Goal: Transaction & Acquisition: Purchase product/service

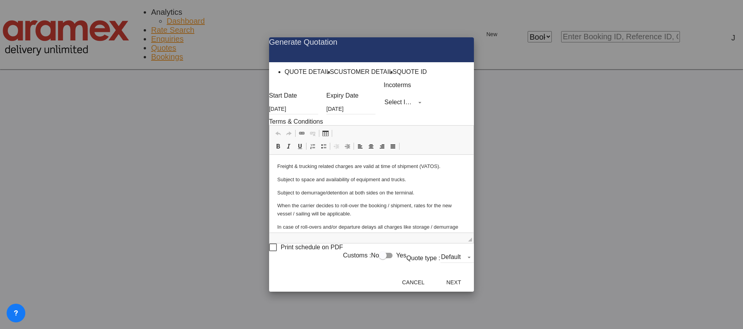
click at [383, 108] on md-select "Select Incoterms DPU - import Delivery at Place Unloaded FAS - export Free Alon…" at bounding box center [403, 103] width 41 height 12
click at [371, 110] on input "search" at bounding box center [378, 106] width 57 height 7
type input "exw"
click at [381, 121] on div "EXW - import" at bounding box center [368, 118] width 25 height 5
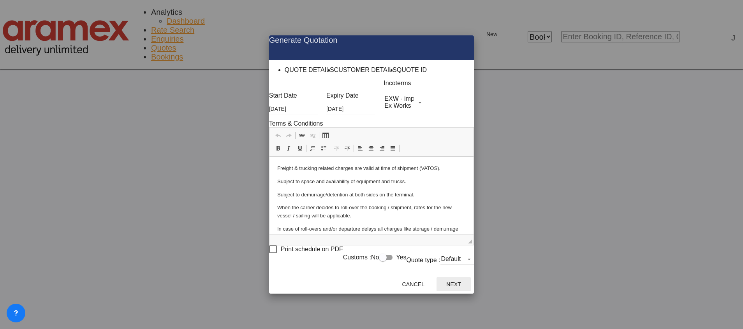
click at [471, 279] on button "Next" at bounding box center [453, 285] width 34 height 14
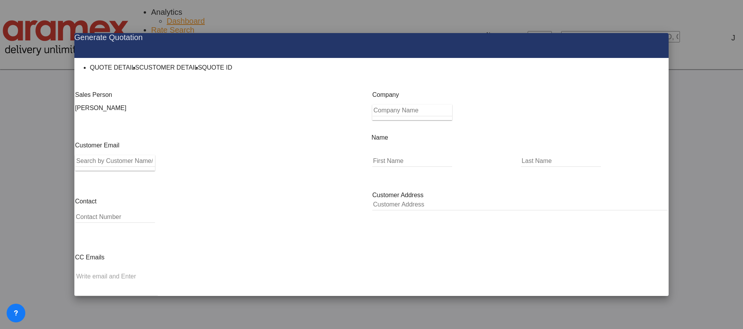
click at [155, 165] on input "Search by Customer Name/Email Id/Company" at bounding box center [115, 161] width 79 height 12
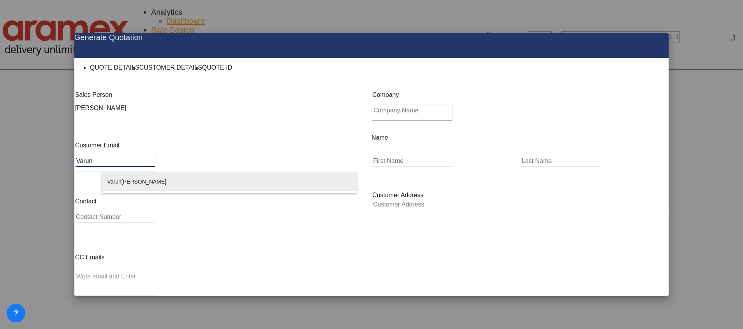
type input "Varun"
click at [158, 179] on div "[PERSON_NAME] @[DOMAIN_NAME] | Aramex Doha WLL. – [GEOGRAPHIC_DATA]" at bounding box center [229, 190] width 244 height 37
type input "Aramex Doha WLL. – [GEOGRAPHIC_DATA]"
type input "[EMAIL_ADDRESS][DOMAIN_NAME]"
type input "Varun"
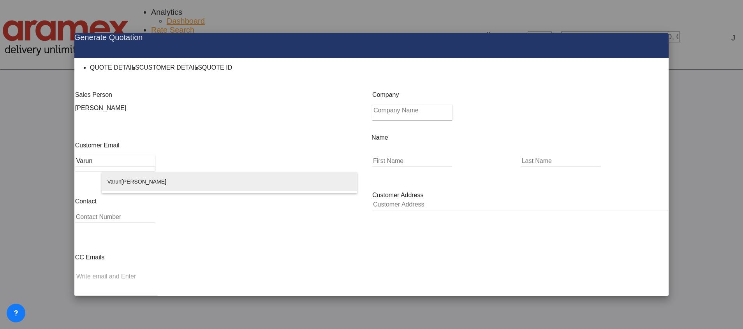
type input "[PERSON_NAME]"
type input "[GEOGRAPHIC_DATA]"
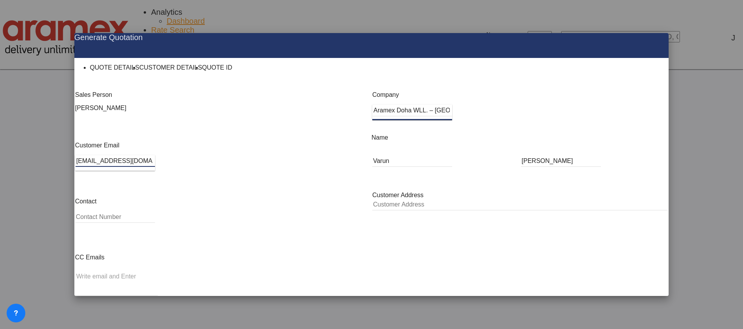
click at [619, 320] on button "Generate Quotation" at bounding box center [631, 327] width 69 height 14
type input "[GEOGRAPHIC_DATA]"
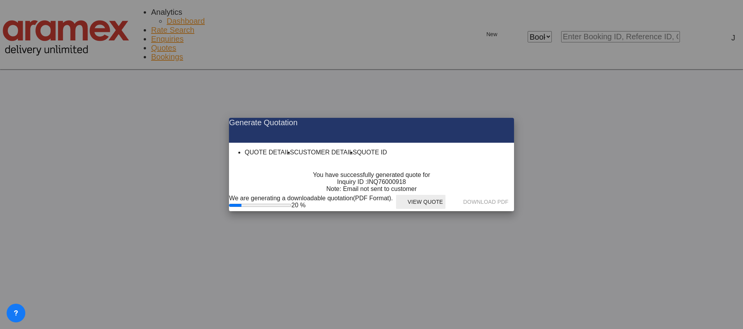
click at [445, 209] on button "View Quote" at bounding box center [420, 202] width 49 height 14
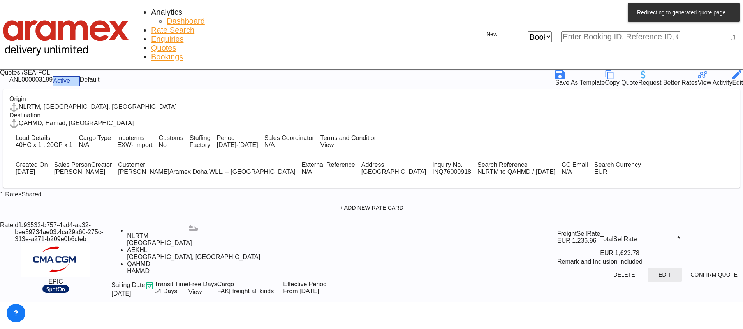
click at [647, 268] on button "Edit" at bounding box center [664, 275] width 34 height 14
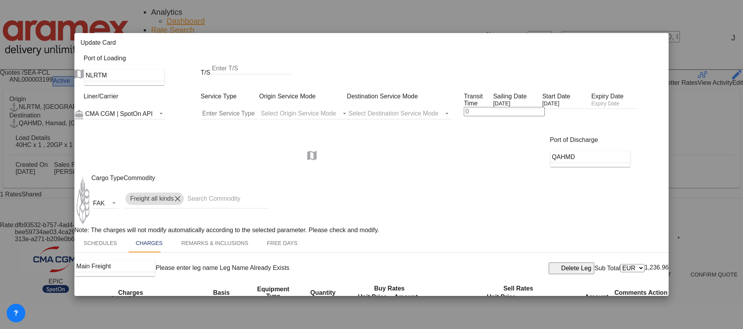
scroll to position [272, 0]
click at [138, 177] on span "Trans port at Origin" at bounding box center [118, 179] width 46 height 6
type input "Transport at Origin"
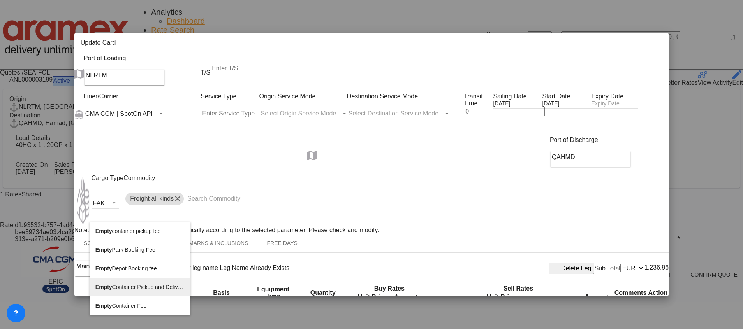
click at [149, 286] on span "Empty Container Pickup and Delivery Charge" at bounding box center [149, 287] width 109 height 6
type input "Empty Container Pickup and Delivery Charge"
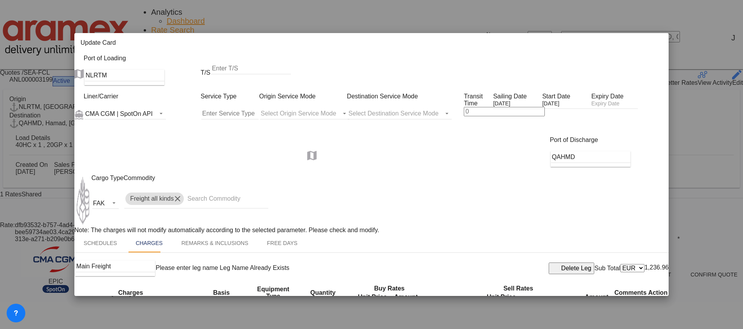
select select "per container"
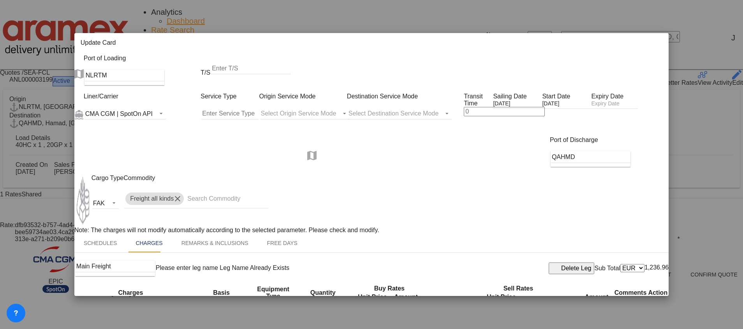
type input "Delta"
select select "per container"
drag, startPoint x: 641, startPoint y: 237, endPoint x: 397, endPoint y: 240, distance: 244.1
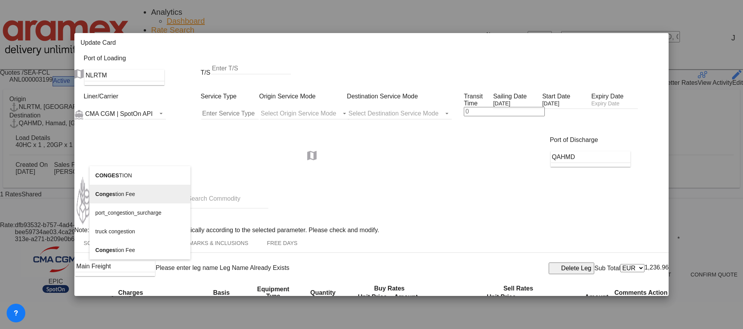
click at [151, 192] on li "Conges tion Fee" at bounding box center [140, 194] width 101 height 19
type input "Congestion Fee"
select select "per equipment"
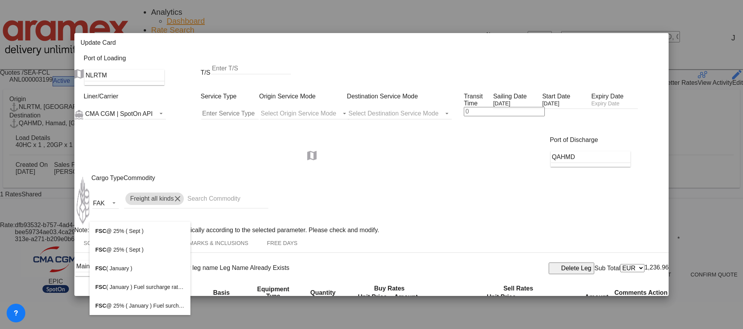
type input "FSC"
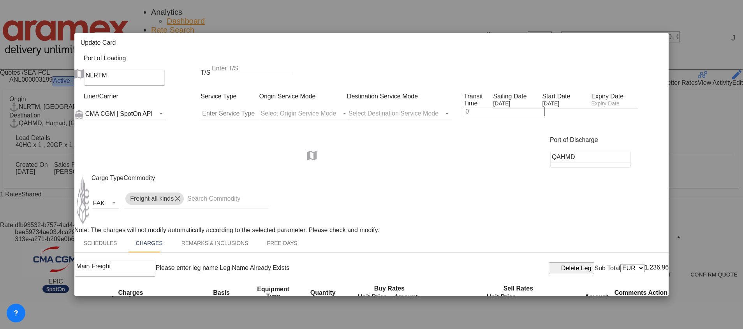
type input "Admin Fee"
select select "per container"
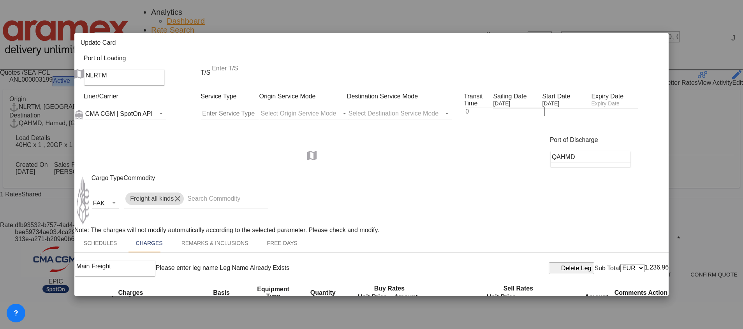
drag, startPoint x: 225, startPoint y: 195, endPoint x: 225, endPoint y: 188, distance: 6.6
select select "per container"
drag, startPoint x: 214, startPoint y: 244, endPoint x: 215, endPoint y: 239, distance: 6.0
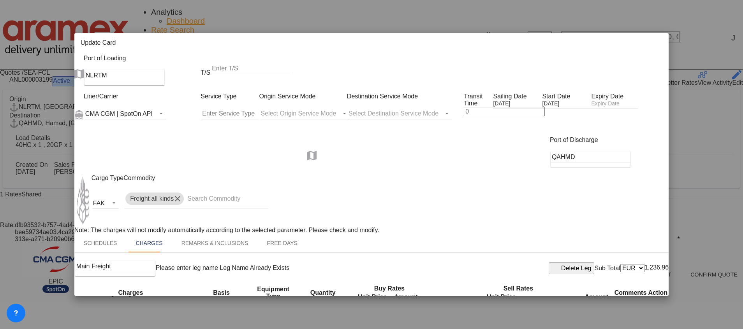
select select "per container"
drag, startPoint x: 368, startPoint y: 144, endPoint x: 335, endPoint y: 146, distance: 33.1
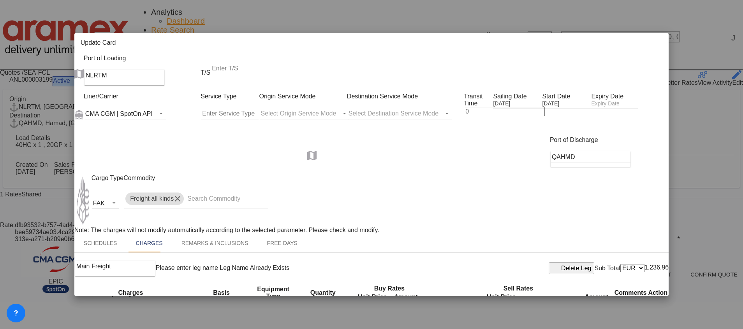
type input "460.95"
drag, startPoint x: 377, startPoint y: 167, endPoint x: 339, endPoint y: 164, distance: 38.2
type input "60"
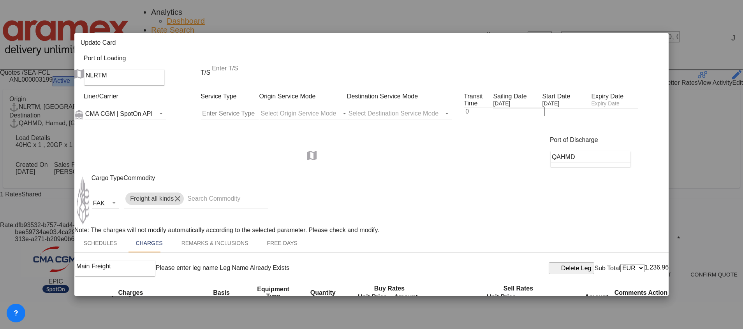
drag, startPoint x: 376, startPoint y: 195, endPoint x: 348, endPoint y: 194, distance: 27.3
type input "17"
drag, startPoint x: 373, startPoint y: 215, endPoint x: 343, endPoint y: 215, distance: 30.0
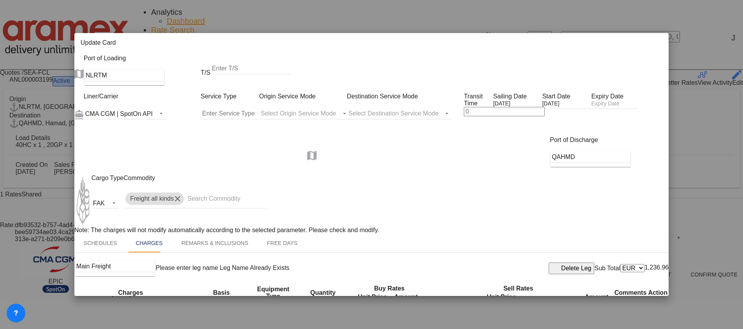
paste input "€ 102.21"
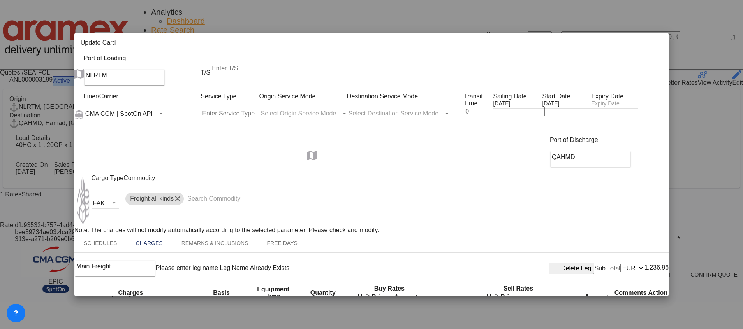
type input "102.21"
drag, startPoint x: 496, startPoint y: 214, endPoint x: 470, endPoint y: 214, distance: 26.1
paste input "102.21"
type input "102.21"
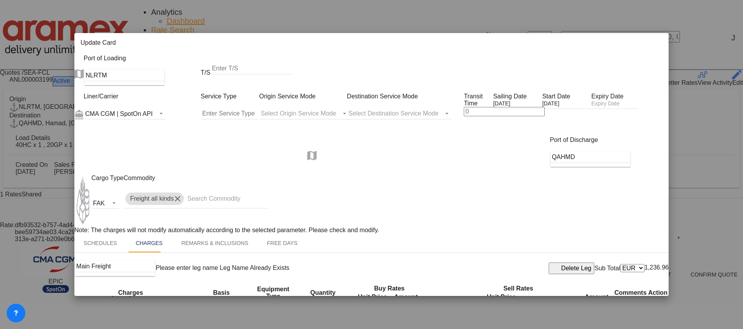
drag, startPoint x: 496, startPoint y: 193, endPoint x: 478, endPoint y: 194, distance: 17.5
type input "17"
drag, startPoint x: 374, startPoint y: 166, endPoint x: 346, endPoint y: 165, distance: 27.3
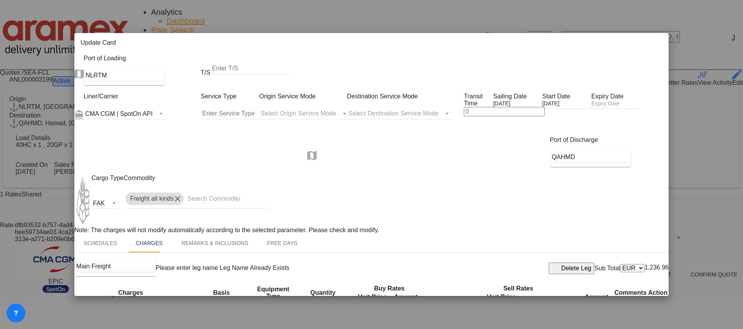
drag, startPoint x: 499, startPoint y: 166, endPoint x: 471, endPoint y: 169, distance: 27.8
paste input "6"
type input "60"
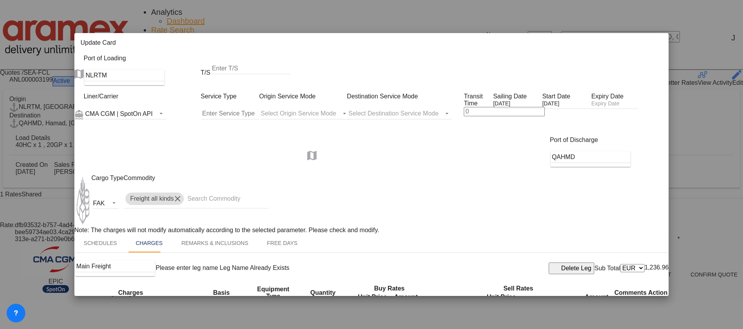
drag, startPoint x: 502, startPoint y: 146, endPoint x: 476, endPoint y: 146, distance: 26.1
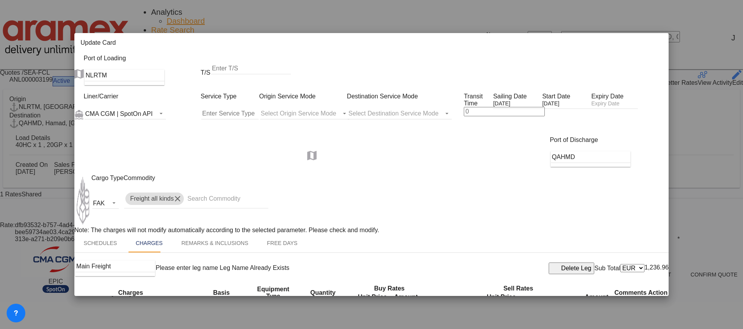
paste input "460.95"
type input "460.95"
drag, startPoint x: 355, startPoint y: 242, endPoint x: 344, endPoint y: 242, distance: 11.3
drag, startPoint x: 387, startPoint y: 242, endPoint x: 353, endPoint y: 246, distance: 34.4
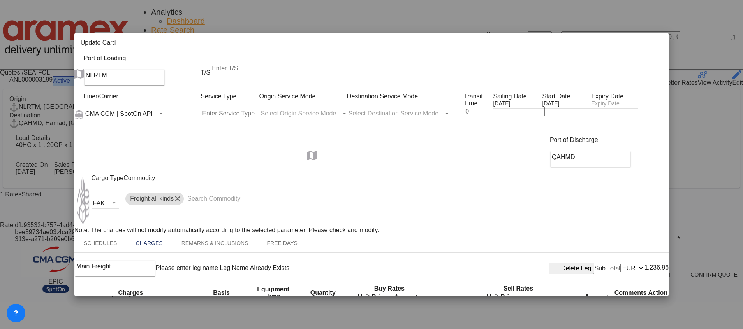
type input "10"
drag, startPoint x: 502, startPoint y: 251, endPoint x: 501, endPoint y: 247, distance: 4.0
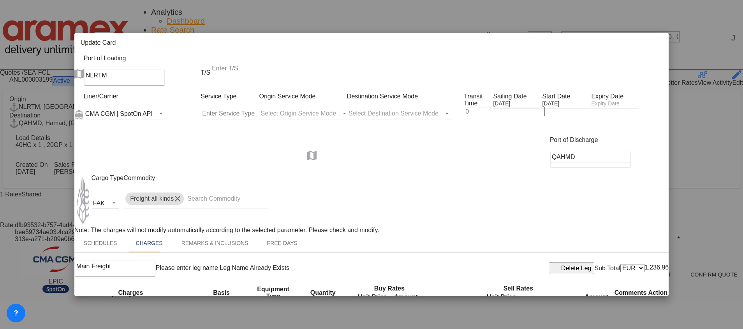
drag, startPoint x: 508, startPoint y: 240, endPoint x: 467, endPoint y: 239, distance: 41.3
paste input "1"
type input "10"
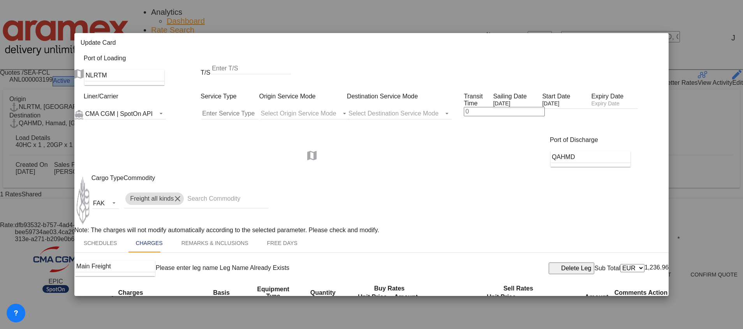
scroll to position [313, 0]
type input "Transport at Origin"
select select "string:EUR"
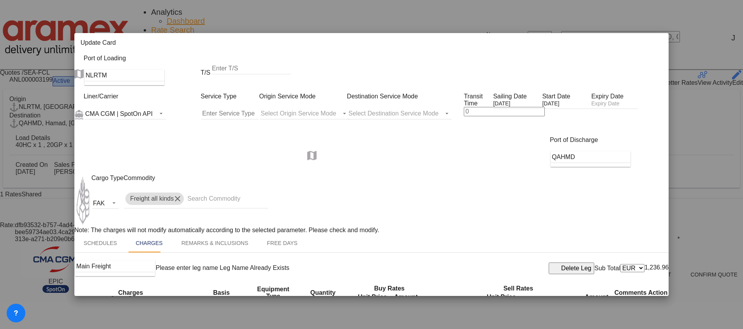
select select "string:EUR"
type input "460.95"
select select "string:EUR"
type input "60"
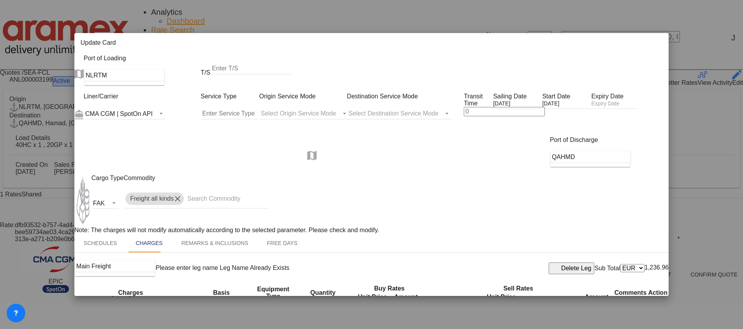
click at [117, 200] on span "Orig in Charges" at bounding box center [113, 198] width 37 height 6
type input "Origin Charges"
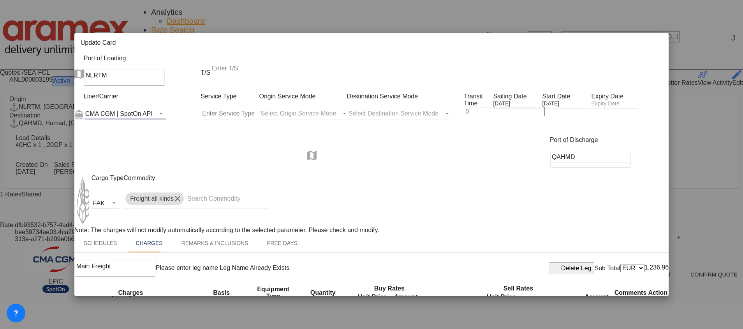
click at [153, 111] on span "CMA CGM | SpotOn API" at bounding box center [118, 114] width 67 height 7
click at [139, 124] on md-option "CMA CGM" at bounding box center [167, 114] width 152 height 19
click at [359, 132] on div "Liner/Carrier CMA CGM Service Type Origin Service Mode Select Origin Service Mo…" at bounding box center [376, 115] width 585 height 44
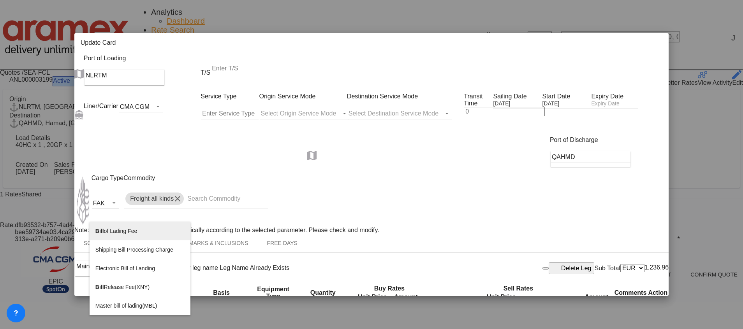
click at [119, 228] on span "Bill of Lading Fee" at bounding box center [116, 231] width 42 height 6
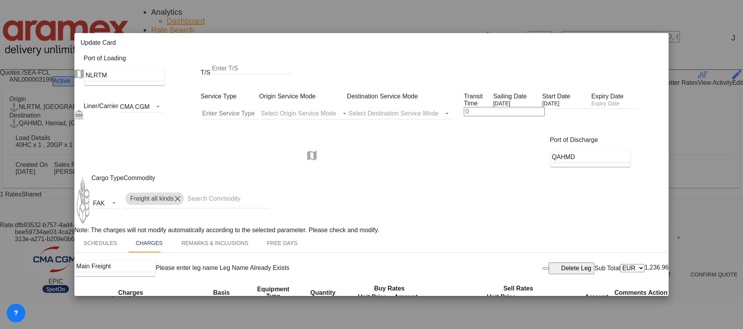
type input "Bill of Lading Fee"
select select "per B/L"
drag, startPoint x: 379, startPoint y: 214, endPoint x: 353, endPoint y: 216, distance: 25.3
drag, startPoint x: 376, startPoint y: 218, endPoint x: 350, endPoint y: 219, distance: 26.1
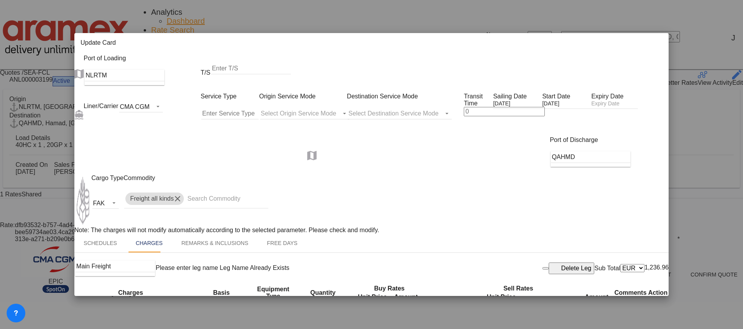
type input "50"
drag, startPoint x: 507, startPoint y: 219, endPoint x: 462, endPoint y: 218, distance: 44.8
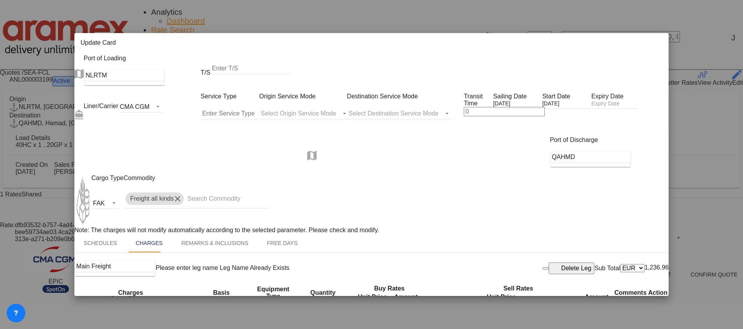
paste input "5"
type input "50"
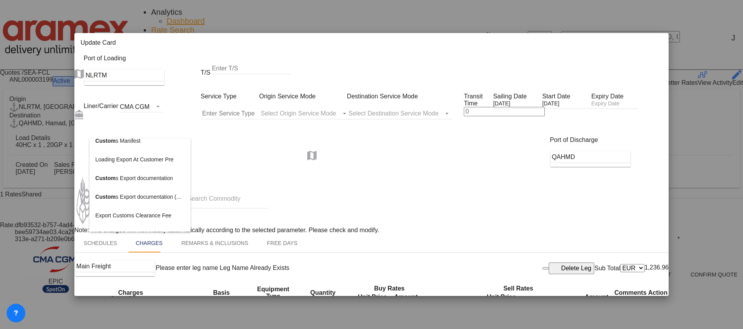
scroll to position [1460, 0]
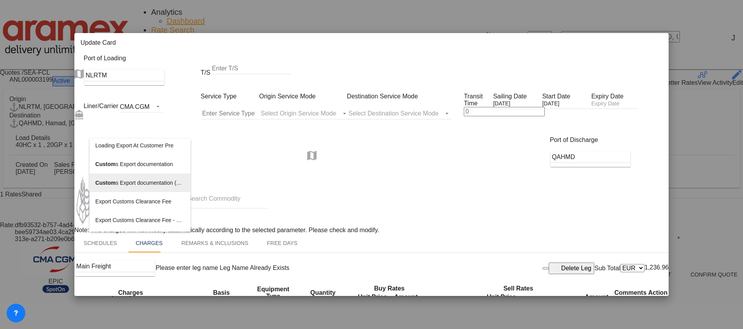
click at [154, 180] on span "Custom s Export documentation (nocosts, suggested sell)" at bounding box center [164, 183] width 139 height 6
type input "Customs Export documentation (nocosts, suggested sell)"
select select "per shipment"
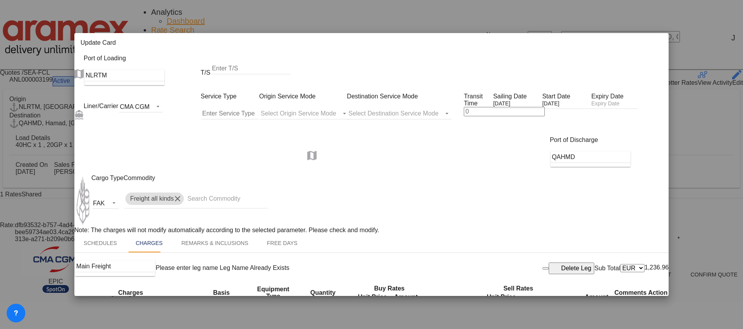
scroll to position [0, 36]
drag, startPoint x: 163, startPoint y: 236, endPoint x: 266, endPoint y: 236, distance: 103.2
drag, startPoint x: 377, startPoint y: 240, endPoint x: 343, endPoint y: 240, distance: 33.9
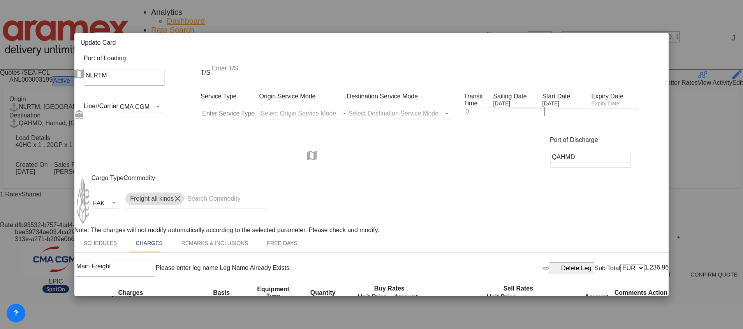
type input "65"
drag, startPoint x: 488, startPoint y: 237, endPoint x: 481, endPoint y: 237, distance: 7.4
type input "65"
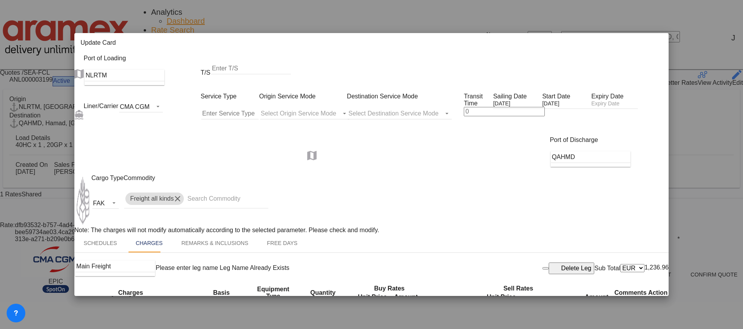
click at [591, 109] on input "Update Card Port ..." at bounding box center [614, 104] width 47 height 8
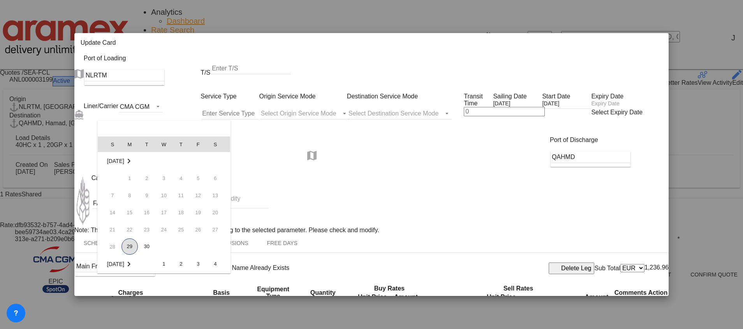
click at [135, 247] on span "29" at bounding box center [129, 247] width 16 height 16
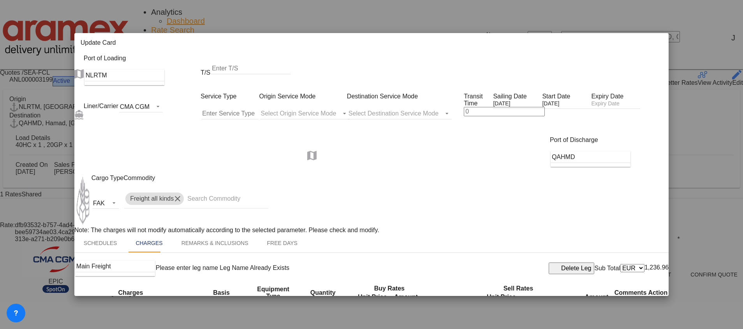
type input "[DATE]"
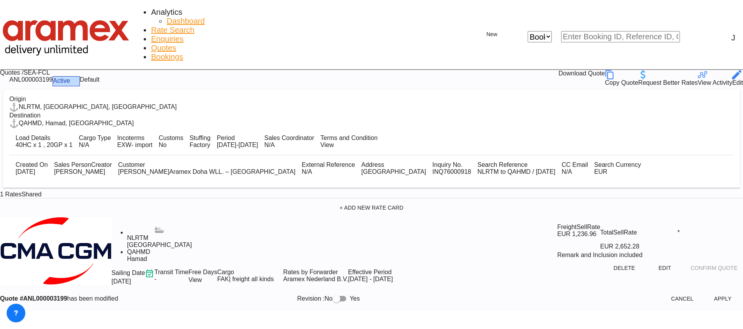
click at [705, 298] on button "Apply" at bounding box center [722, 299] width 34 height 14
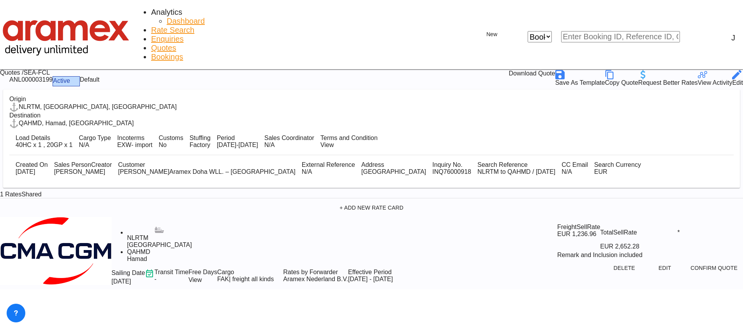
click at [555, 70] on div "Download Quote" at bounding box center [531, 74] width 46 height 9
click at [151, 26] on span "Rate Search" at bounding box center [172, 30] width 43 height 9
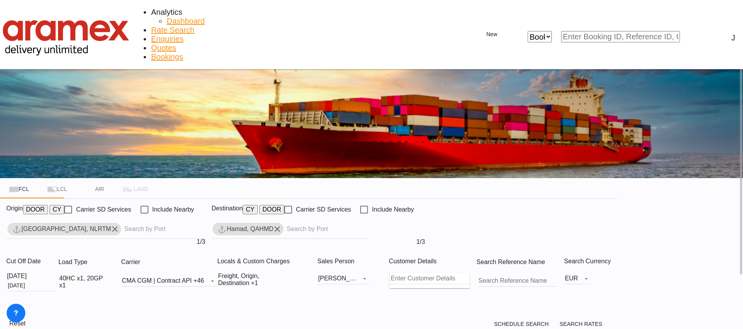
click at [282, 225] on md-icon "Remove" at bounding box center [276, 229] width 9 height 9
paste input "[GEOGRAPHIC_DATA]"
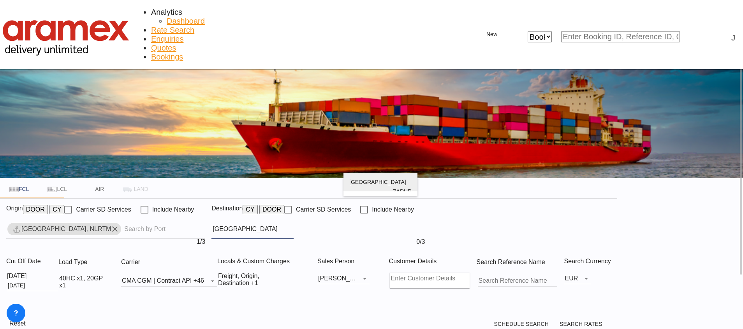
type input "[GEOGRAPHIC_DATA]"
click at [367, 182] on div "[GEOGRAPHIC_DATA] [GEOGRAPHIC_DATA] ZADUR" at bounding box center [380, 191] width 62 height 37
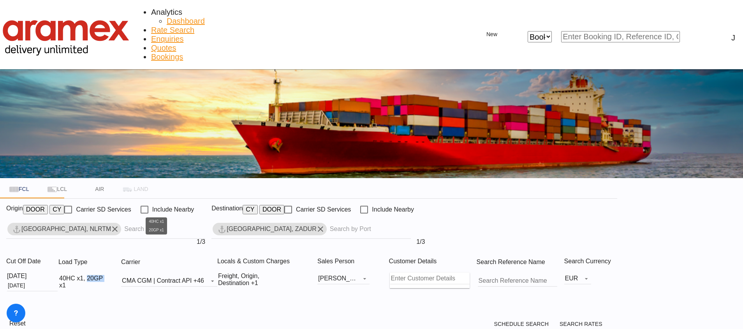
click at [108, 275] on div "40HC x1, 20GP x1" at bounding box center [83, 282] width 49 height 14
click at [230, 273] on md-icon "icon-minus-circle-outline" at bounding box center [234, 277] width 9 height 9
click at [223, 271] on button "Done" at bounding box center [226, 273] width 34 height 14
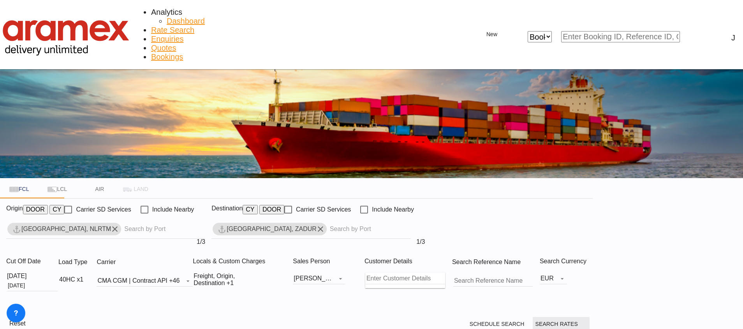
click at [587, 321] on span "Search Rates" at bounding box center [561, 324] width 52 height 6
type input "NLRTM to ZADUR / [DATE]"
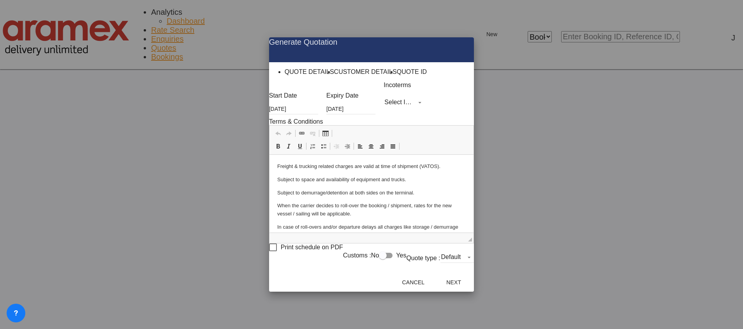
click at [393, 108] on md-select "Select Incoterms DPU - import Delivery at Place Unloaded FAS - export Free Alon…" at bounding box center [403, 103] width 41 height 12
type md-option "[object Object]"
click at [381, 159] on div "Ex Works" at bounding box center [368, 156] width 25 height 5
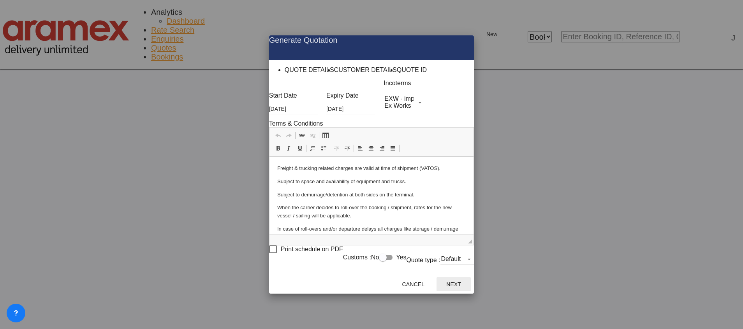
click at [471, 280] on button "Next" at bounding box center [453, 285] width 34 height 14
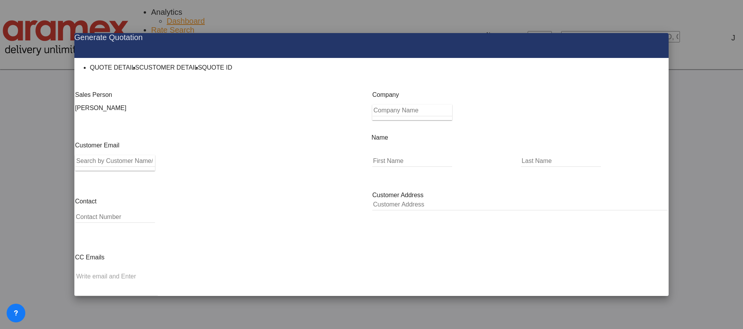
click at [155, 163] on input "Search by Customer Name/Email Id/Company" at bounding box center [115, 161] width 79 height 12
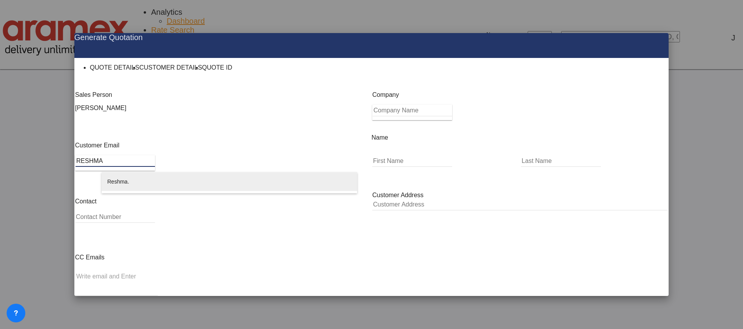
type input "RESHMA"
click at [182, 184] on div "Reshma . reshma @[DOMAIN_NAME] | Aramex Doha" at bounding box center [229, 190] width 244 height 37
type input "Aramex [GEOGRAPHIC_DATA]"
type input "[EMAIL_ADDRESS][DOMAIN_NAME]"
type input "Reshma"
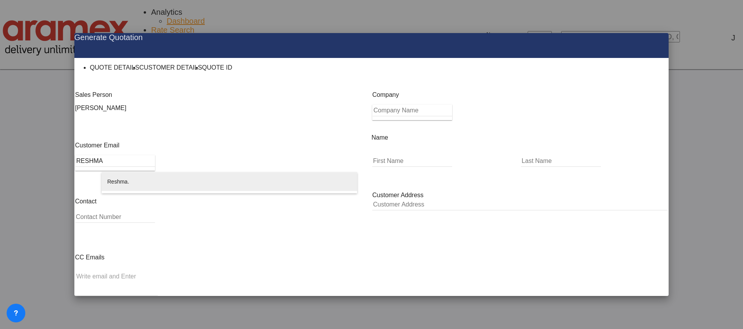
type input "."
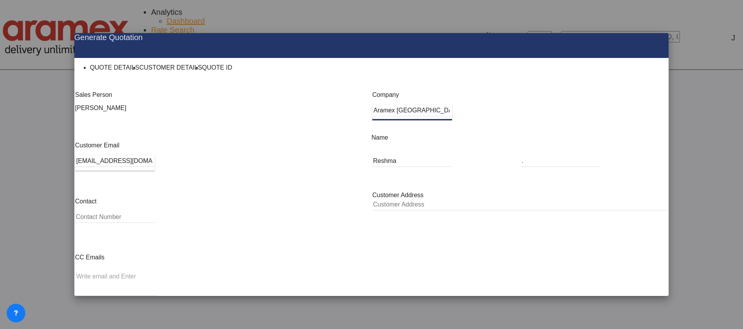
click at [622, 320] on button "Generate Quotation" at bounding box center [631, 327] width 69 height 14
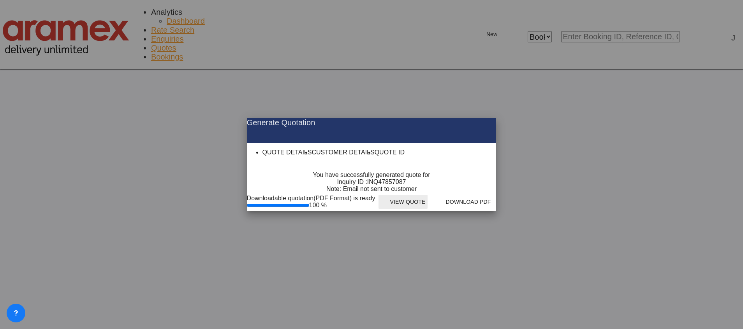
click at [390, 207] on md-icon "icon-eye" at bounding box center [385, 202] width 9 height 9
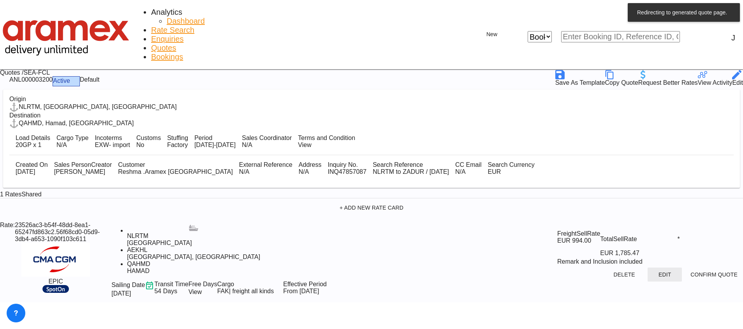
click at [647, 268] on button "Edit" at bounding box center [664, 275] width 34 height 14
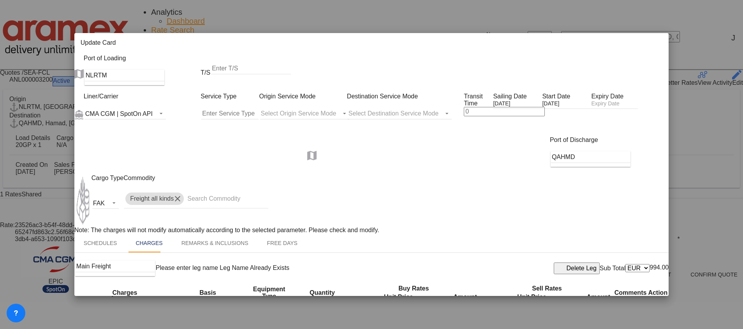
click at [219, 234] on md-tab-item "Remarks & Inclusions" at bounding box center [215, 243] width 86 height 19
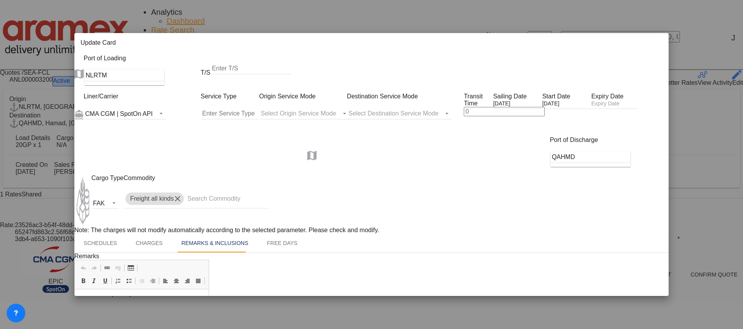
scroll to position [222, 0]
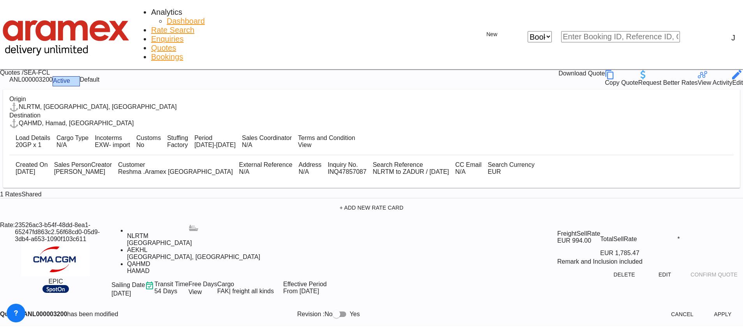
scroll to position [111, 0]
click at [705, 308] on button "Apply" at bounding box center [722, 315] width 34 height 14
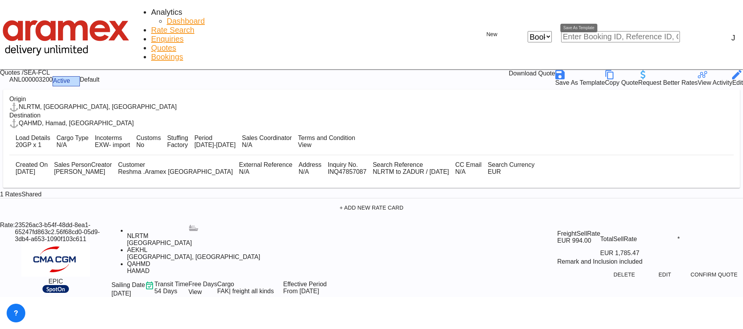
click at [599, 79] on div "Save As Template" at bounding box center [580, 82] width 50 height 7
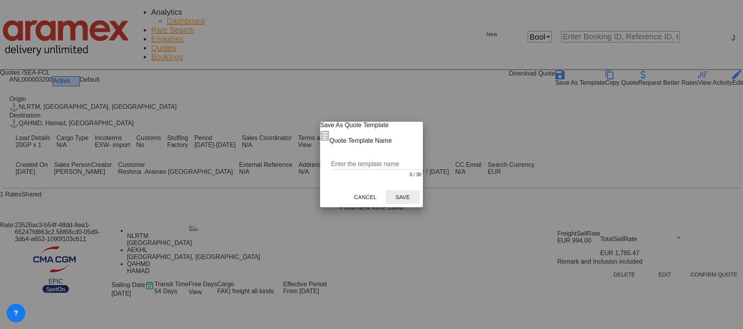
click at [369, 165] on input "Quote Template ..." at bounding box center [376, 164] width 92 height 12
paste input "7131 PG [GEOGRAPHIC_DATA]"
type input "7131 PG [GEOGRAPHIC_DATA]"
click at [419, 199] on button "Save" at bounding box center [404, 197] width 34 height 14
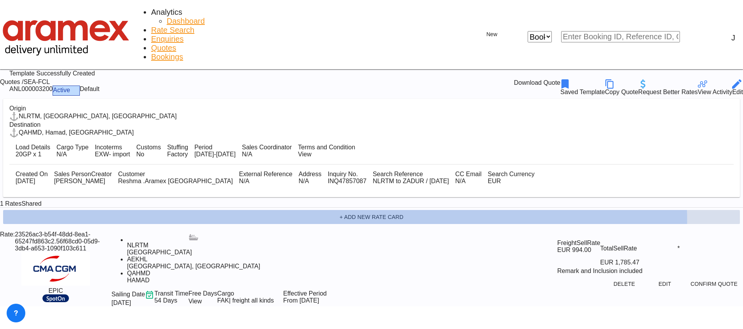
click at [406, 210] on button "+ Add New Rate Card" at bounding box center [371, 217] width 736 height 14
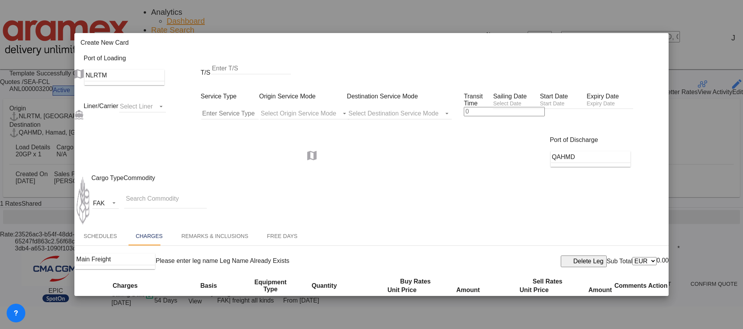
type input "Basic Ocean Freight"
select select "per equipment"
click at [658, 39] on md-icon "icon-close fg-AAA8AD m-0 pointer" at bounding box center [657, 43] width 9 height 9
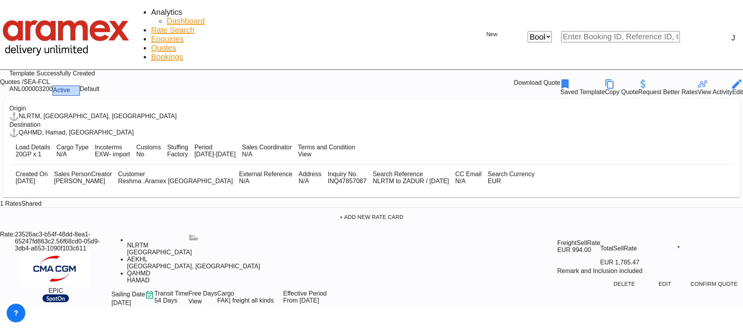
click at [732, 89] on div "Edit" at bounding box center [737, 92] width 11 height 7
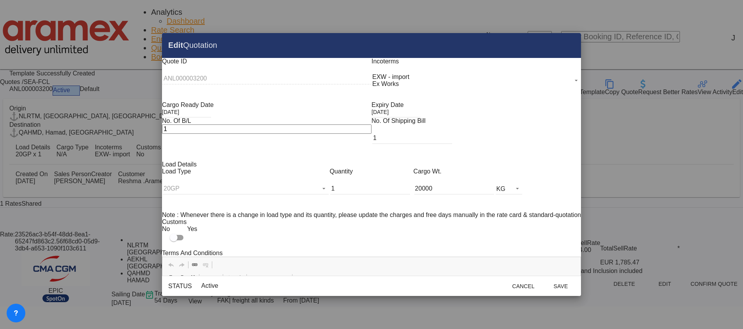
scroll to position [0, 0]
click at [565, 48] on md-icon "Close dialog" at bounding box center [569, 45] width 9 height 9
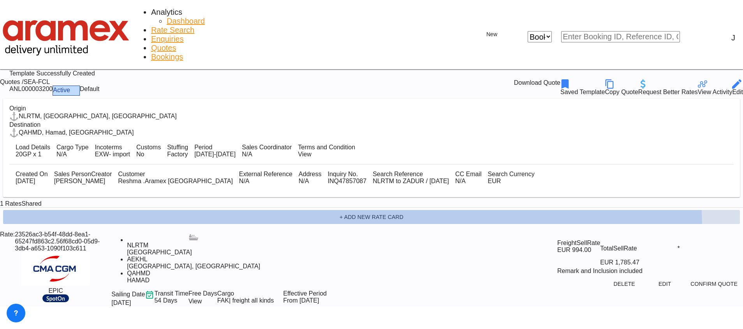
click at [414, 216] on button "+ Add New Rate Card" at bounding box center [371, 217] width 736 height 14
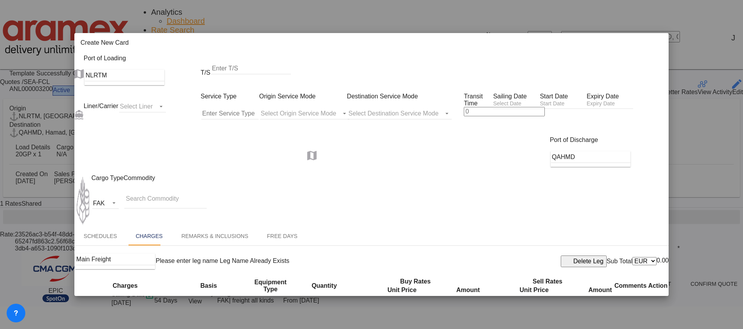
type input "Basic Ocean Freight"
select select "per equipment"
click at [141, 101] on md-select "Select Liner Atlantic Container Line (ACL) [PERSON_NAME] Transport ([GEOGRAPHIC…" at bounding box center [142, 107] width 47 height 12
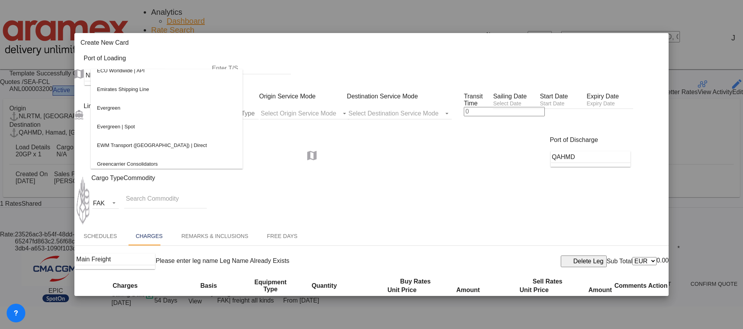
scroll to position [525, 0]
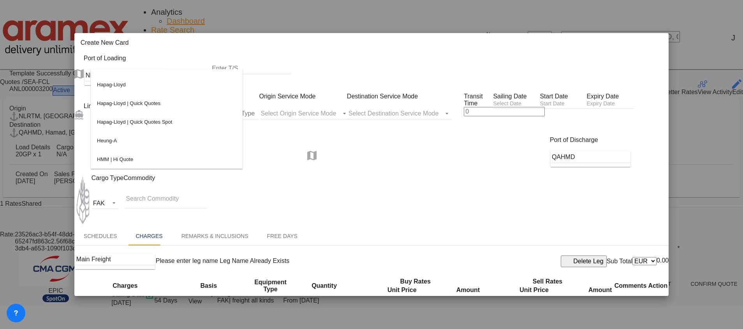
click at [388, 140] on md-backdrop at bounding box center [371, 164] width 743 height 329
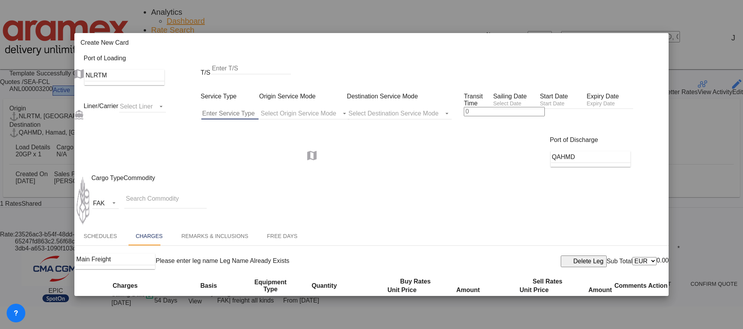
click at [245, 108] on input "Create New Card ..." at bounding box center [229, 114] width 57 height 12
click at [306, 108] on md-select "Select Origin Service Mode SD [GEOGRAPHIC_DATA]" at bounding box center [305, 114] width 90 height 12
click at [423, 96] on md-backdrop at bounding box center [371, 164] width 743 height 329
click at [654, 39] on md-icon "icon-close fg-AAA8AD m-0 pointer" at bounding box center [657, 43] width 9 height 9
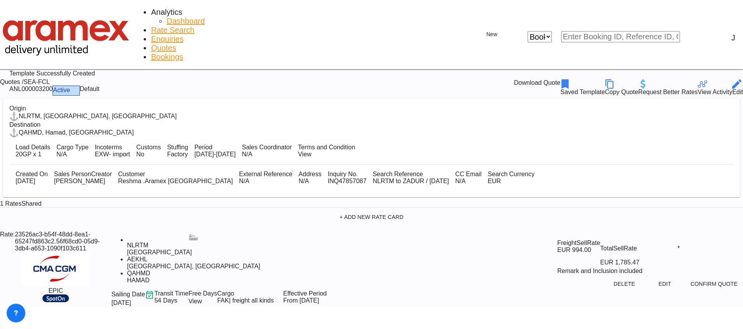
click at [733, 69] on md-icon "icon-close" at bounding box center [737, 73] width 9 height 9
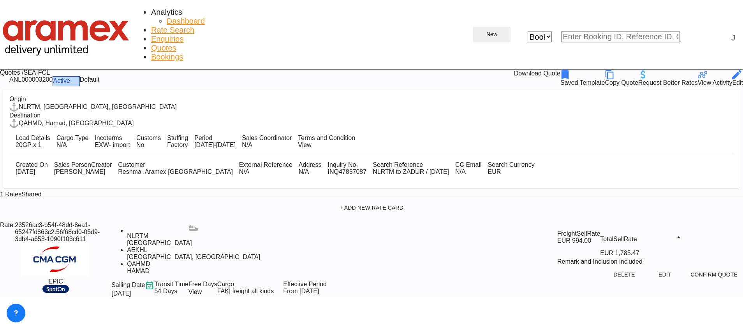
click at [506, 30] on md-icon "icon-chevron-down" at bounding box center [501, 34] width 9 height 9
click at [617, 32] on span "Quote" at bounding box center [611, 32] width 11 height 12
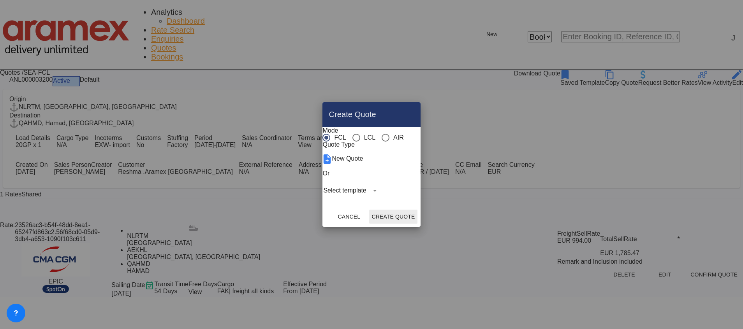
click at [362, 197] on md-select "Select template 7131 PG [GEOGRAPHIC_DATA] [PERSON_NAME] | [DATE] Reefer CMA [PE…" at bounding box center [350, 191] width 57 height 12
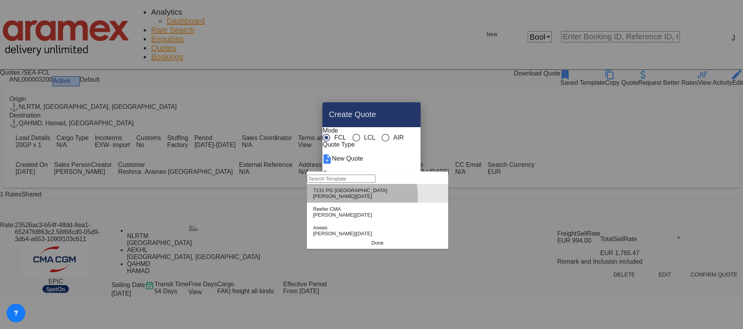
click at [362, 199] on span "[DATE]" at bounding box center [364, 196] width 16 height 6
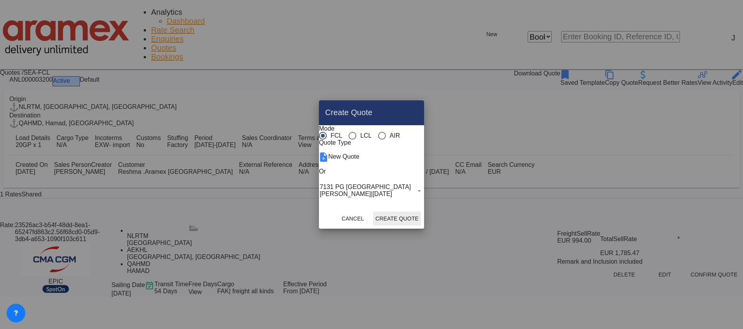
click at [421, 226] on button "Create Quote" at bounding box center [397, 219] width 48 height 14
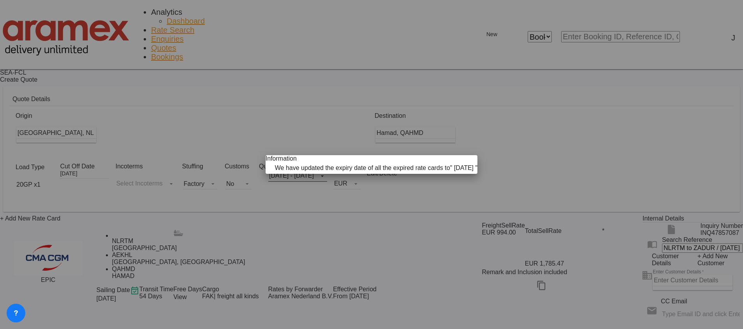
click at [462, 155] on md-icon "icon-close fg-AAA8AD cursor" at bounding box center [466, 159] width 9 height 9
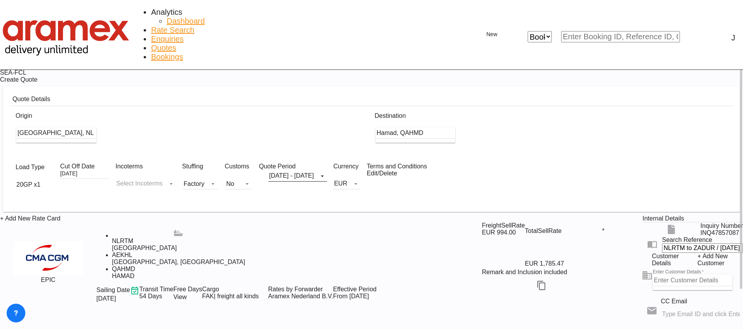
click at [176, 44] on span "Quotes" at bounding box center [163, 48] width 25 height 9
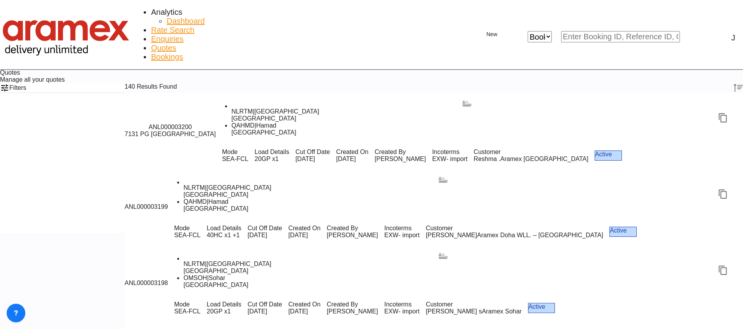
click at [462, 142] on div "Mode SEA-FCL Load Details 20GP x1 Cut Off Date [DATE] Created On [DATE] Created…" at bounding box center [479, 155] width 527 height 26
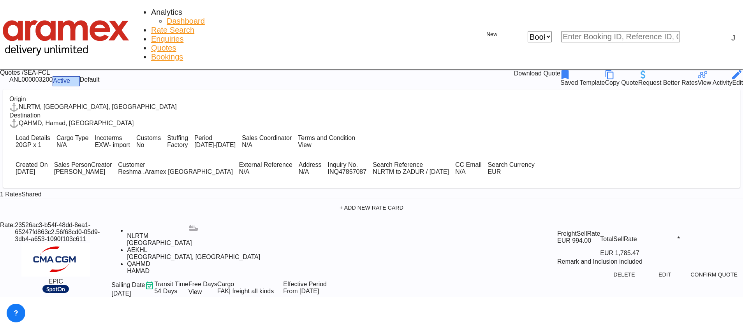
click at [547, 70] on div "Download Quote" at bounding box center [537, 74] width 46 height 9
click at [620, 79] on div "Copy Quote" at bounding box center [621, 82] width 33 height 7
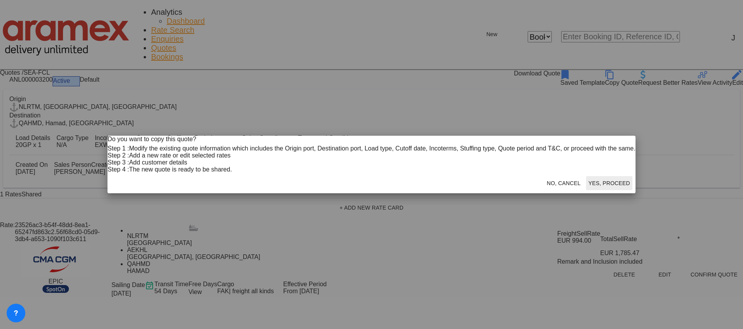
click at [586, 190] on button "Yes, Proceed" at bounding box center [609, 183] width 46 height 14
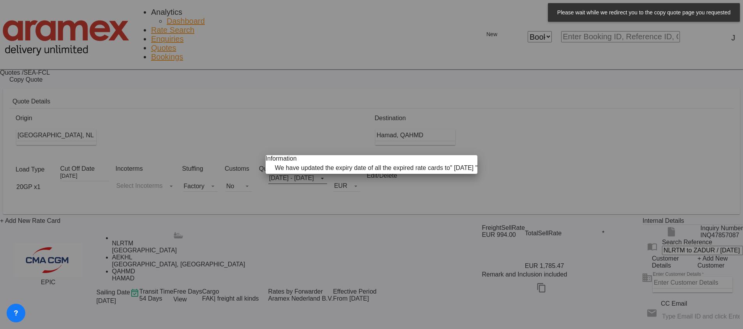
click at [462, 155] on md-icon "icon-close fg-AAA8AD cursor" at bounding box center [466, 159] width 9 height 9
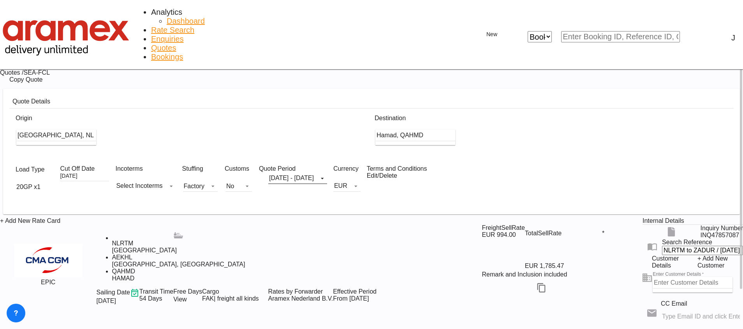
click at [176, 180] on md-select "Select Incoterms DPU - import Delivery at Place Unloaded FAS - export Free Alon…" at bounding box center [145, 186] width 60 height 12
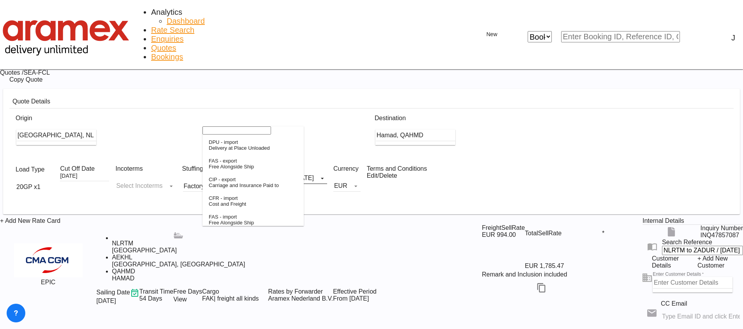
click at [223, 135] on input "search" at bounding box center [236, 131] width 69 height 8
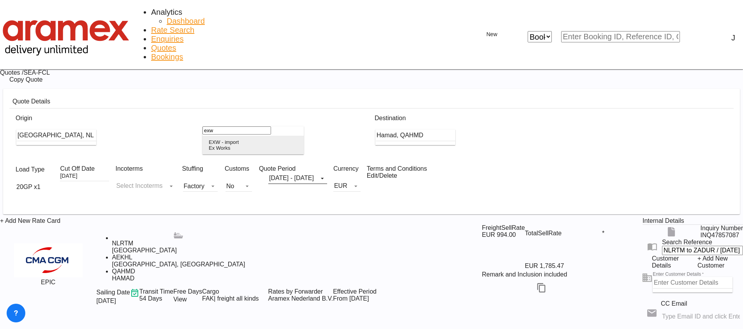
type input "exw"
click at [239, 145] on div "EXW - import" at bounding box center [224, 142] width 30 height 6
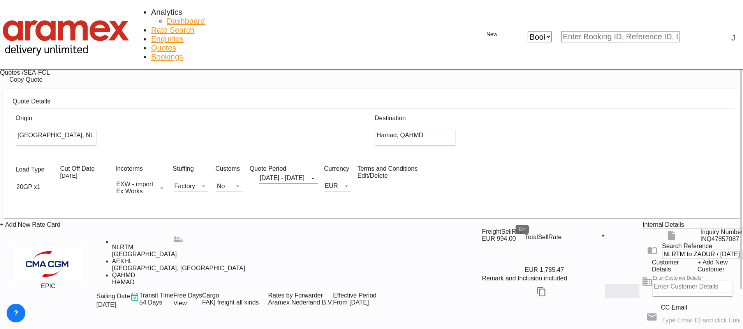
click at [617, 287] on md-icon "Edit" at bounding box center [621, 291] width 9 height 9
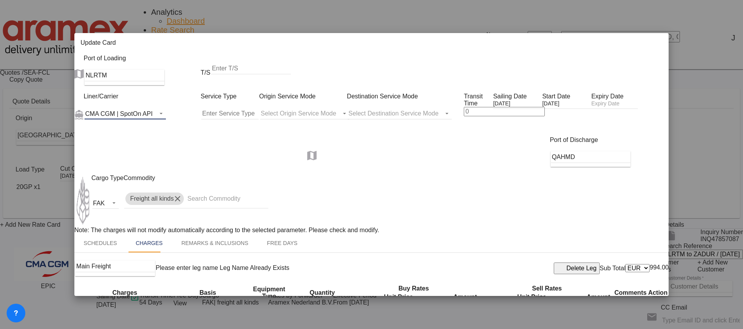
click at [121, 108] on md-select-value "CMA CGM | SpotOn API" at bounding box center [124, 114] width 81 height 12
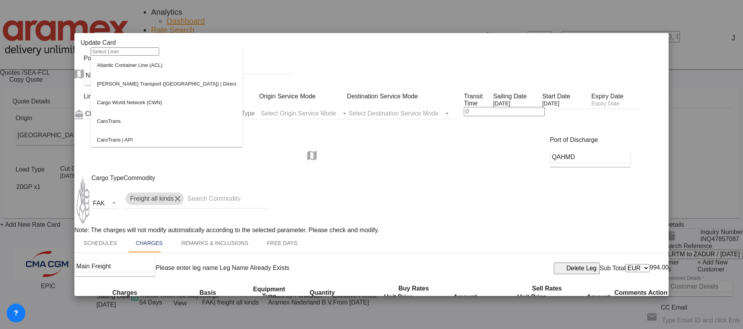
scroll to position [277, 0]
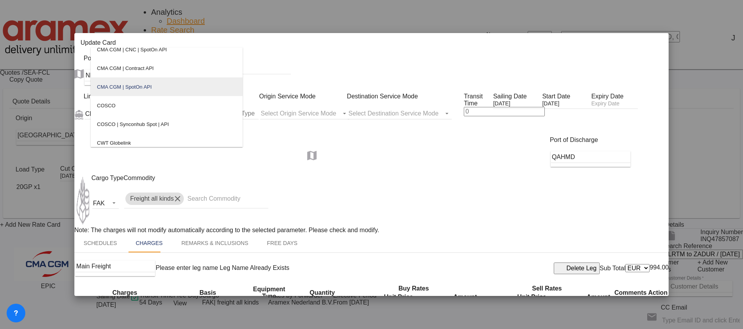
type md-option "412"
type md-option "12"
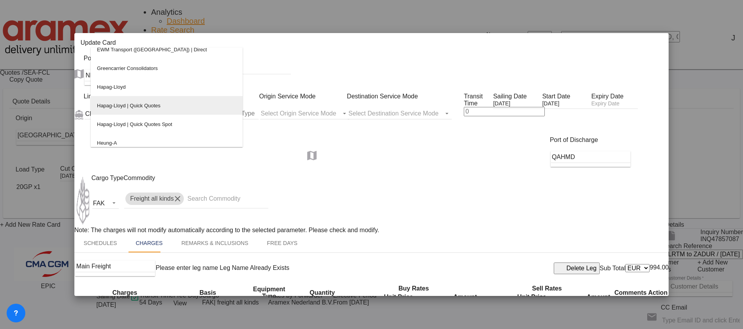
click at [149, 109] on div "Hapag-Lloyd | Quick Quotes" at bounding box center [128, 106] width 63 height 6
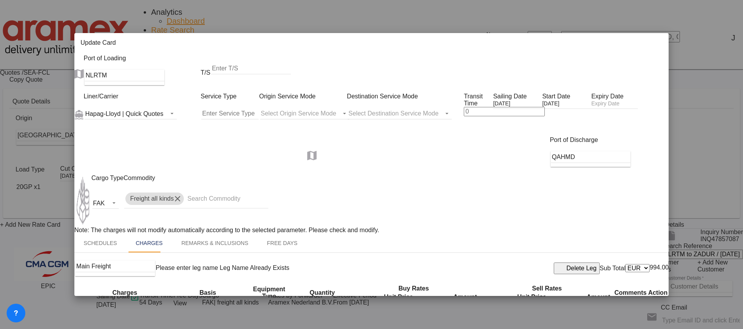
click at [415, 113] on div "Liner/Carrier Hapag-[PERSON_NAME] | Quick Quotes Service Type Origin Service Mo…" at bounding box center [376, 115] width 585 height 44
click at [471, 107] on input "Update Card Port ..." at bounding box center [504, 111] width 81 height 9
type input "48"
click at [524, 100] on input "[DATE]" at bounding box center [517, 104] width 49 height 8
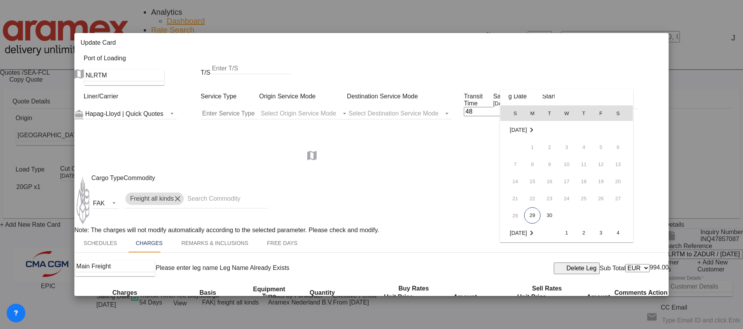
scroll to position [103, 0]
click at [624, 147] on span "11" at bounding box center [618, 147] width 16 height 16
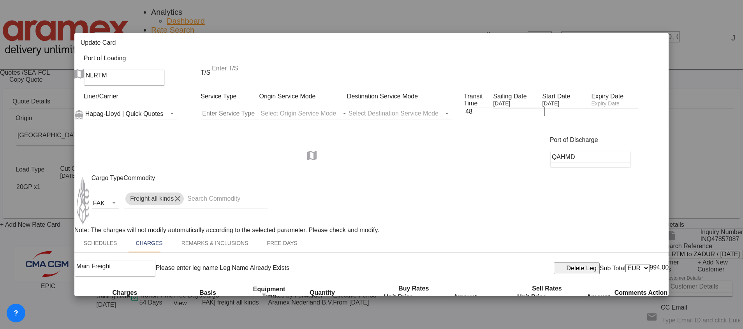
scroll to position [0, 47]
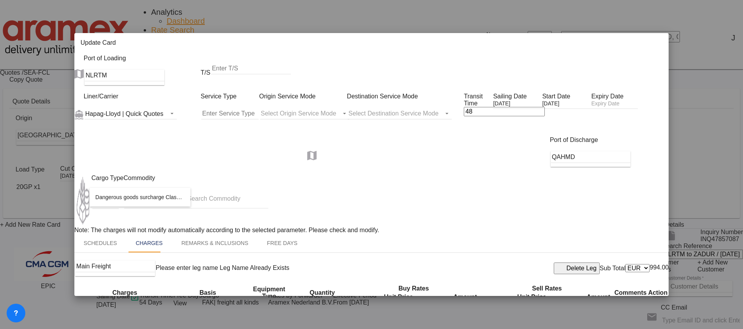
type input "Dangerous goods surcharge Class 2.1 x 2 UN , 200 EUR /UN"
type input "400"
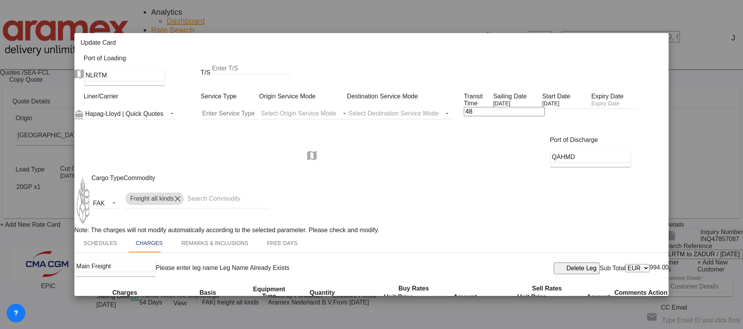
type input "400"
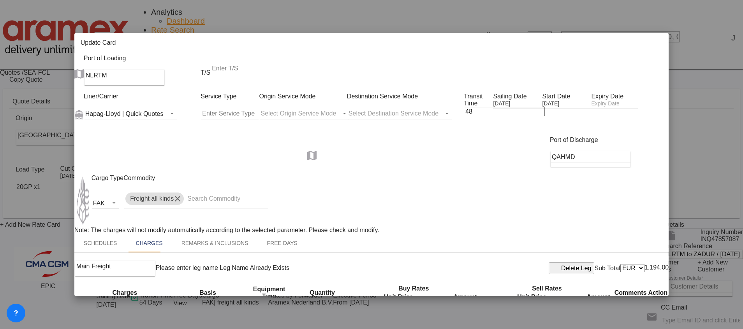
click at [233, 234] on md-tab-item "Remarks & Inclusions" at bounding box center [215, 243] width 86 height 19
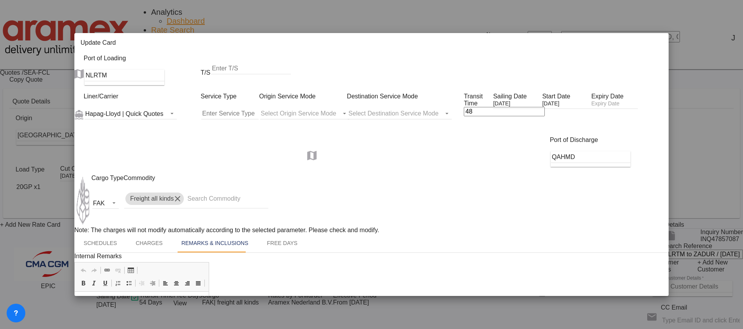
scroll to position [348, 0]
drag, startPoint x: 82, startPoint y: 601, endPoint x: 643, endPoint y: 847, distance: 612.8
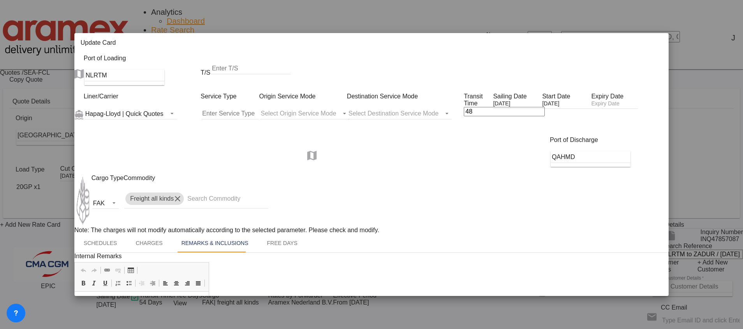
click at [161, 234] on md-tab-item "Charges" at bounding box center [149, 243] width 46 height 19
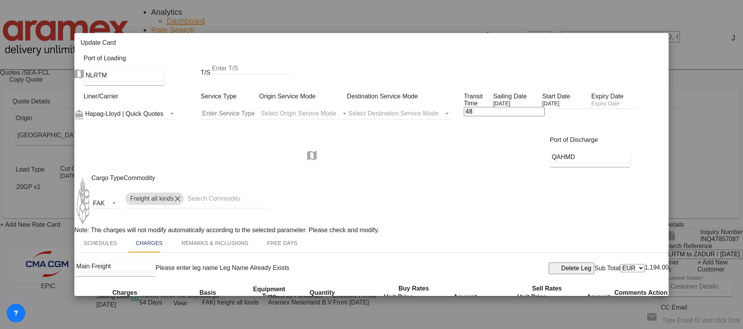
click at [620, 264] on select "AED AFN ALL AMD ANG AOA ARS AUD AWG AZN BAM BBD BDT BGN BHD BIF BMD BND BOB BRL…" at bounding box center [632, 268] width 24 height 8
select select "string:USD"
click at [620, 264] on select "AED AFN ALL AMD ANG AOA ARS AUD AWG AZN BAM BBD BDT BGN BHD BIF BMD BND BOB BRL…" at bounding box center [632, 268] width 24 height 8
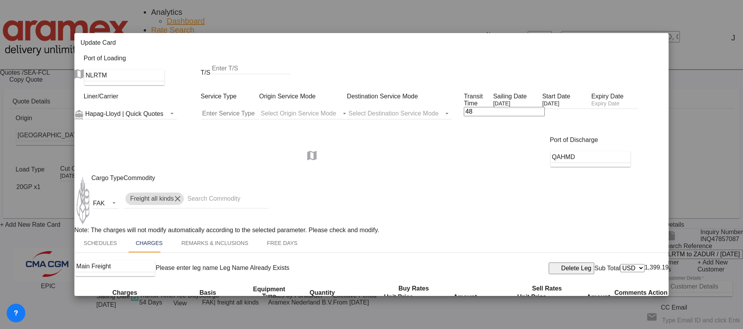
type input "760"
type input "Dangerous goods surcharge Class 2.1 x 2 UN , 200 EUR /UN"
select select "per shipment"
type input "400"
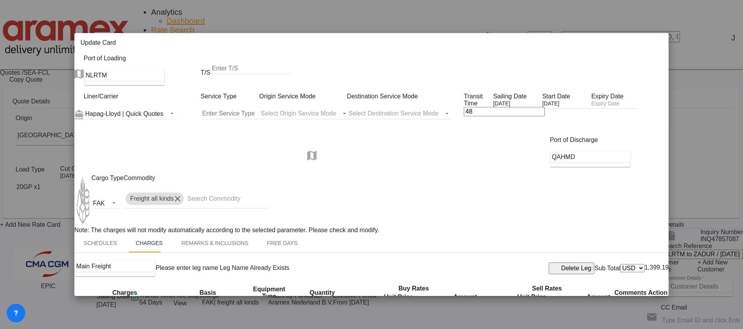
type input "400"
type input "0"
select select "? object:null ?"
click at [348, 310] on select "AED AFN ALL AMD ANG AOA ARS AUD AWG AZN BAM BBD BDT BGN BHD BIF BMD BND BOB BRL…" at bounding box center [360, 314] width 24 height 8
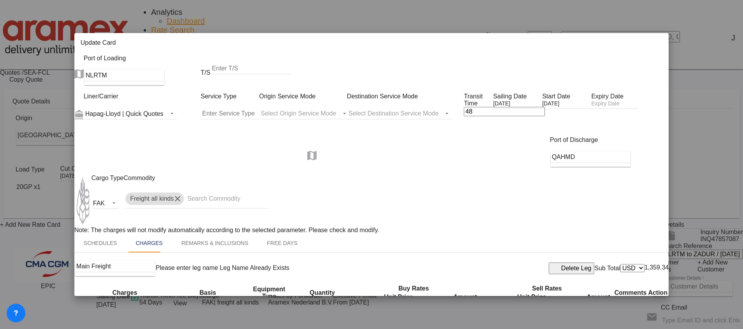
select select "string:USD"
click at [348, 310] on select "AED AFN ALL AMD ANG AOA ARS AUD AWG AZN BAM BBD BDT BGN BHD BIF BMD BND BOB BRL…" at bounding box center [360, 314] width 24 height 8
drag, startPoint x: 347, startPoint y: 206, endPoint x: 341, endPoint y: 207, distance: 6.3
paste input "The Ocean Freight includes the following assessorial charges: 20'STD: Carrier S…"
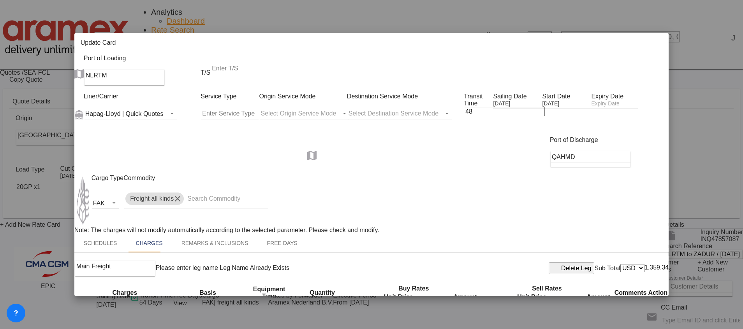
type input "The Ocean Freight includes the following assessorial charges: 20'STD: Carrier S…"
click at [380, 326] on input "The Ocean Freight includes the following assessorial charges: 20'STD: Carrier S…" at bounding box center [389, 332] width 80 height 12
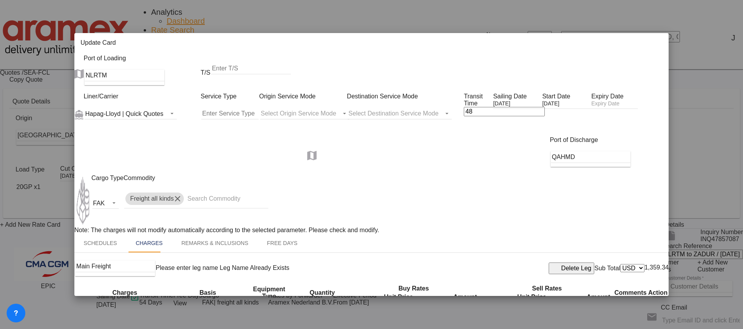
scroll to position [0, 0]
click at [482, 310] on select "AED AFN ALL AMD ANG AOA ARS AUD AWG AZN BAM BBD BDT BGN BHD BIF BMD BND BOB BRL…" at bounding box center [494, 314] width 24 height 8
select select "string:USD"
click at [482, 310] on select "AED AFN ALL AMD ANG AOA ARS AUD AWG AZN BAM BBD BDT BGN BHD BIF BMD BND BOB BRL…" at bounding box center [494, 314] width 24 height 8
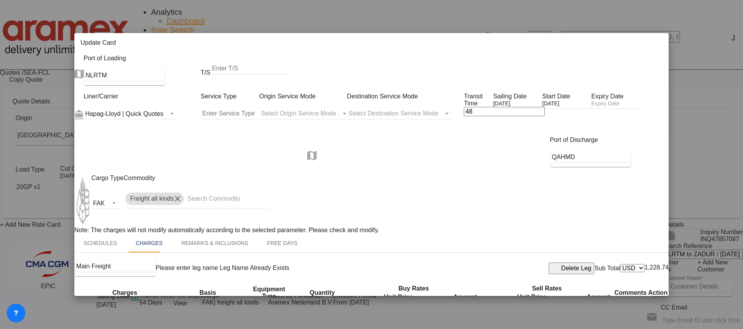
select select "string:USD"
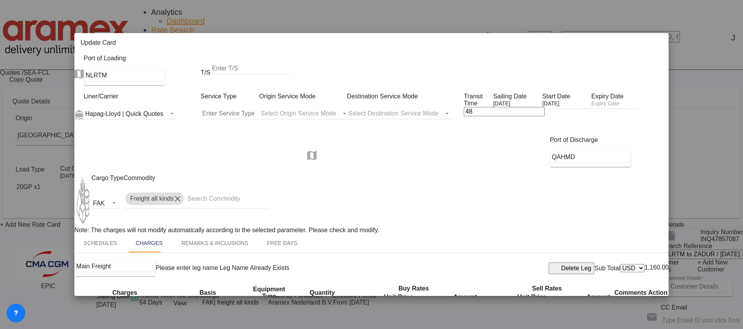
click at [377, 326] on input "Update Card Port ..." at bounding box center [389, 332] width 80 height 12
paste input "422"
type input "422"
click at [490, 326] on input "760" at bounding box center [522, 332] width 80 height 12
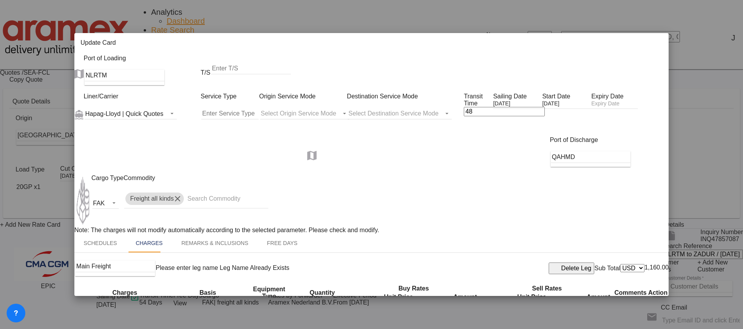
paste input "422"
type input "422"
paste input "Vessel Risk Surcharge"
type input "Vessel Risk Surcharge"
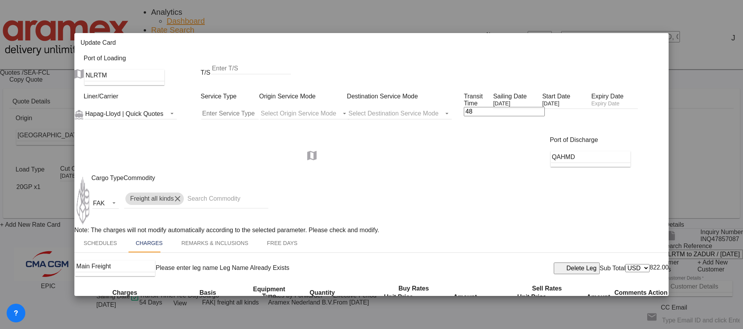
select select "per equipment"
select select "20GP"
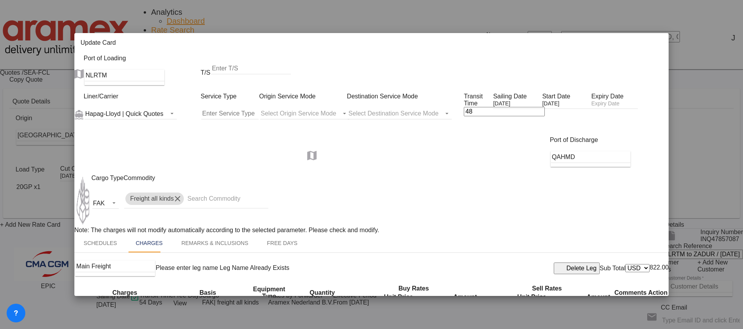
drag, startPoint x: 379, startPoint y: 250, endPoint x: 346, endPoint y: 249, distance: 32.7
drag, startPoint x: 369, startPoint y: 248, endPoint x: 360, endPoint y: 252, distance: 9.8
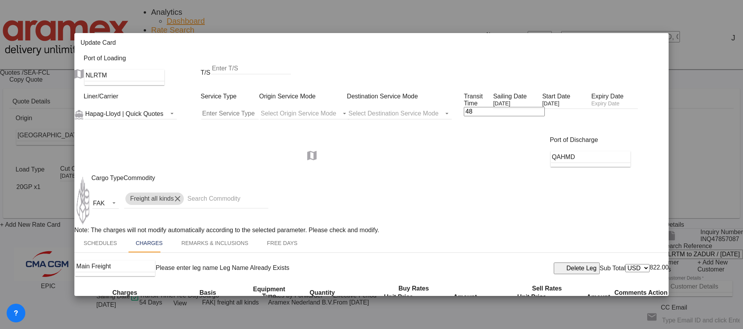
type input "42"
drag, startPoint x: 490, startPoint y: 249, endPoint x: 467, endPoint y: 249, distance: 23.7
drag, startPoint x: 516, startPoint y: 248, endPoint x: 459, endPoint y: 253, distance: 57.5
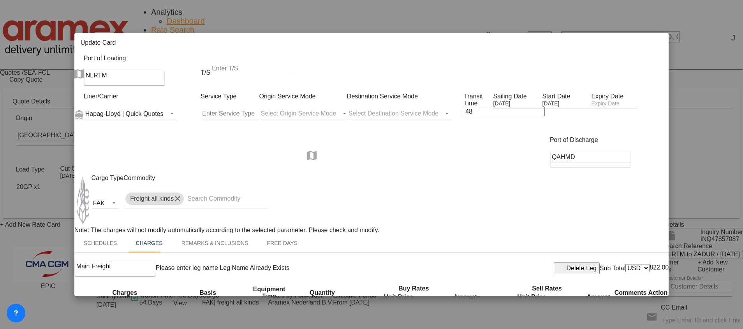
paste input "42"
type input "42"
type input "Emission Allowance"
drag, startPoint x: 221, startPoint y: 274, endPoint x: 229, endPoint y: 271, distance: 8.7
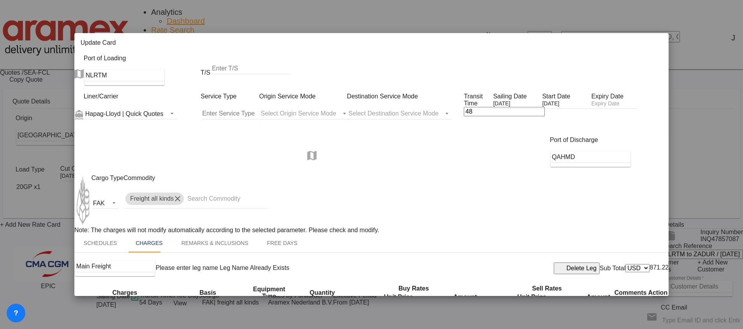
select select "per equipment"
drag, startPoint x: 271, startPoint y: 102, endPoint x: 273, endPoint y: 106, distance: 4.6
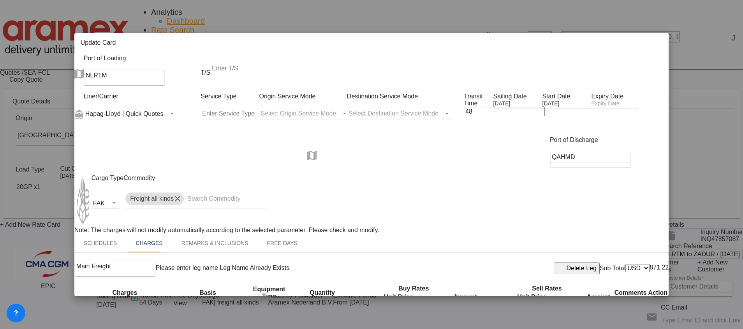
select select "20GP"
drag, startPoint x: 380, startPoint y: 102, endPoint x: 347, endPoint y: 104, distance: 33.5
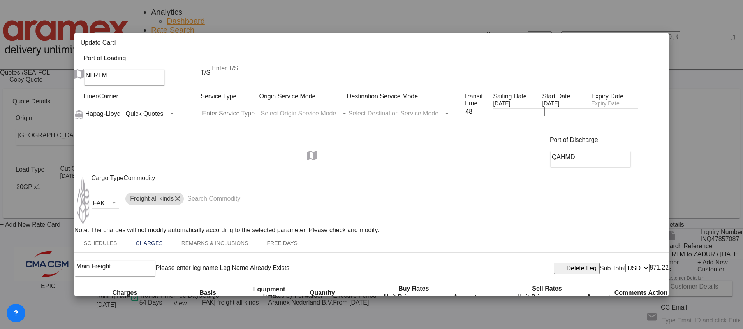
drag, startPoint x: 379, startPoint y: 101, endPoint x: 363, endPoint y: 107, distance: 17.1
type input "84"
drag, startPoint x: 504, startPoint y: 101, endPoint x: 457, endPoint y: 101, distance: 46.7
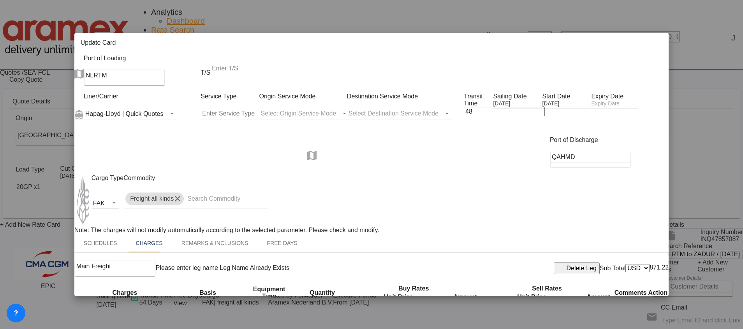
paste input "84"
type input "84"
type input "Marine Fuel Recovery"
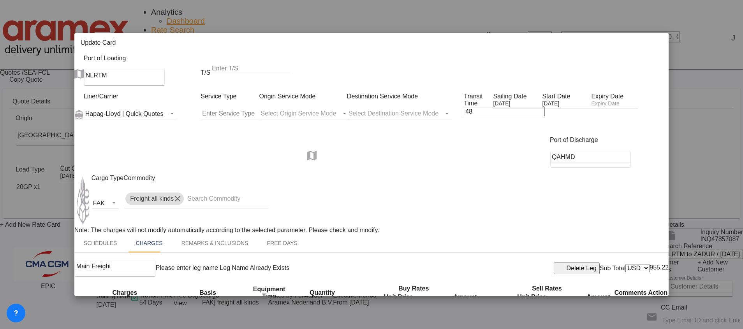
drag, startPoint x: 224, startPoint y: 131, endPoint x: 234, endPoint y: 56, distance: 75.4
select select "per equipment"
drag, startPoint x: 267, startPoint y: 129, endPoint x: 269, endPoint y: 135, distance: 6.3
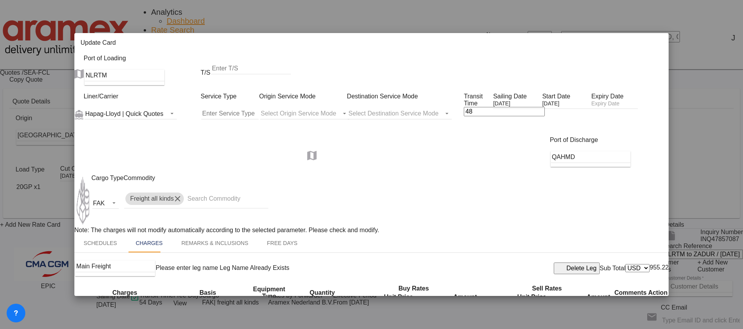
select select "20GP"
drag, startPoint x: 356, startPoint y: 129, endPoint x: 341, endPoint y: 129, distance: 15.6
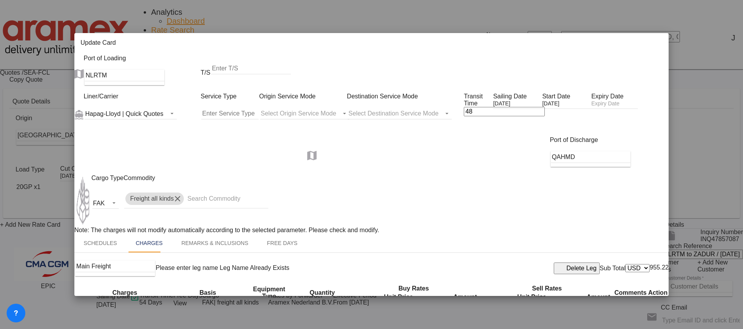
type input "277"
drag, startPoint x: 497, startPoint y: 129, endPoint x: 453, endPoint y: 130, distance: 44.8
type input "277"
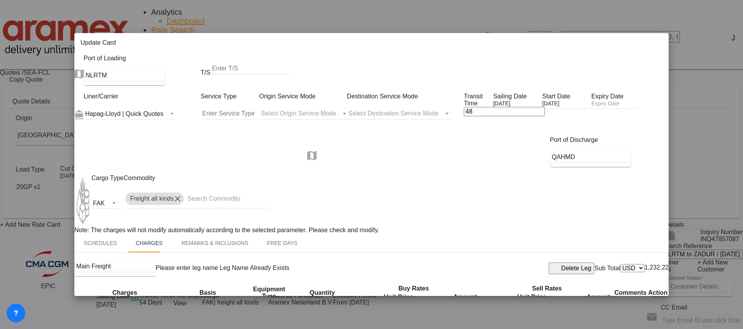
scroll to position [0, 118]
drag, startPoint x: 161, startPoint y: 157, endPoint x: 221, endPoint y: 156, distance: 60.0
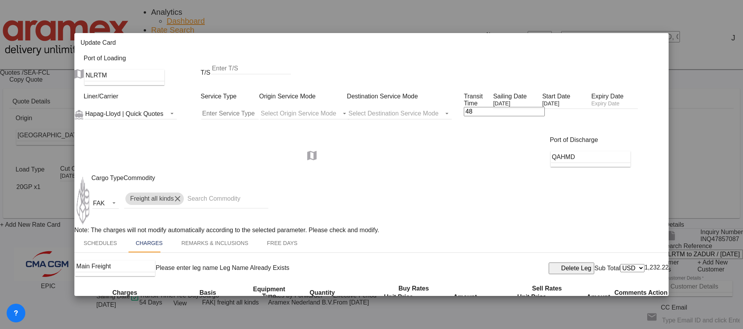
type input "Heavy Lift Charge Between 20.001 and 34 ton container gross weight (VGM) USD 150"
select select "per equipment"
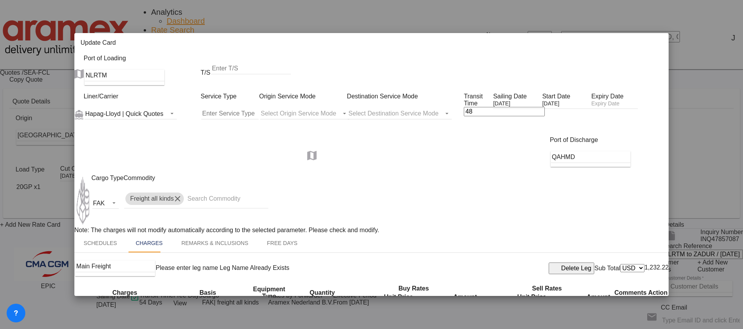
drag, startPoint x: 77, startPoint y: 155, endPoint x: 35, endPoint y: 156, distance: 41.3
click at [35, 156] on div "Update Card Port of [GEOGRAPHIC_DATA] NLRTM T/S Liner/Carrier Hapag-[PERSON_NAM…" at bounding box center [371, 164] width 743 height 329
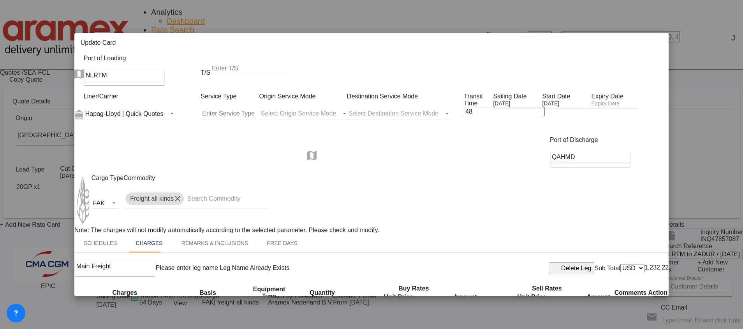
scroll to position [0, 127]
drag, startPoint x: 159, startPoint y: 158, endPoint x: 259, endPoint y: 157, distance: 100.4
type input "Heavy Lift Charge- If Between 20.001 and 34 ton container gross weight (VGM) US…"
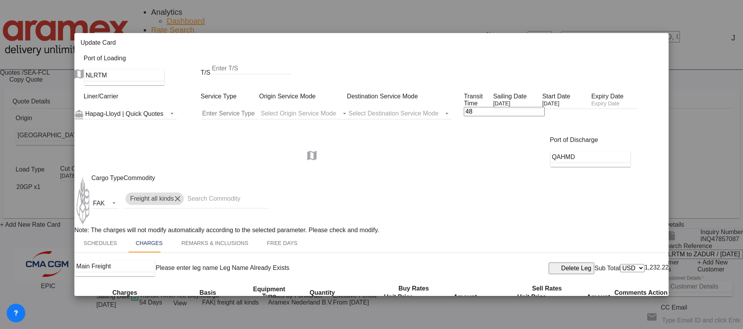
scroll to position [0, 0]
select select "20GP"
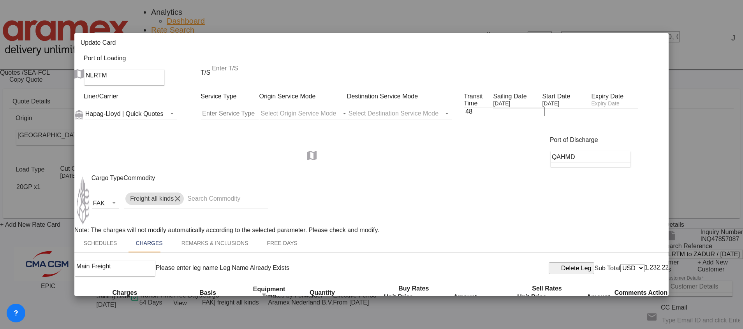
scroll to position [172, 0]
click at [591, 109] on input "Update Card Port ..." at bounding box center [614, 104] width 47 height 8
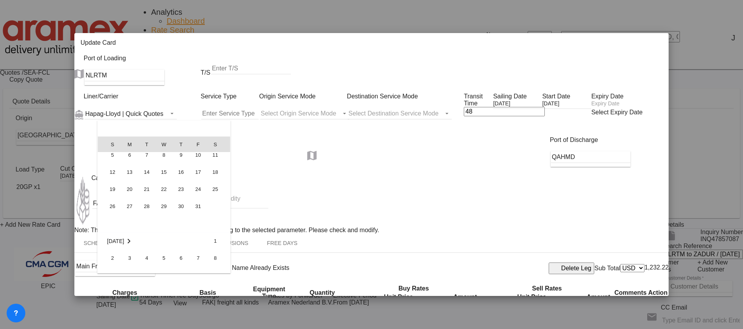
scroll to position [175, 0]
click at [199, 158] on span "31" at bounding box center [198, 158] width 16 height 16
type input "[DATE]"
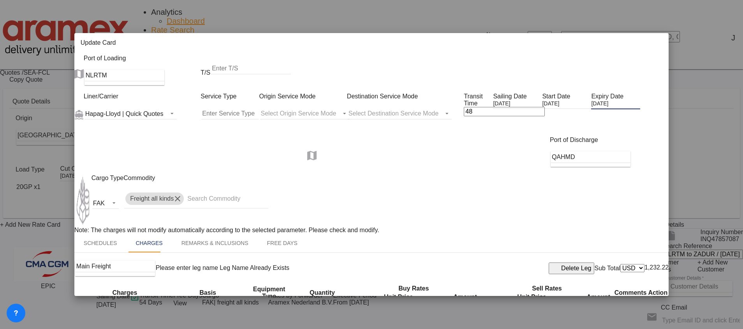
click at [585, 100] on input "[DATE]" at bounding box center [566, 104] width 49 height 8
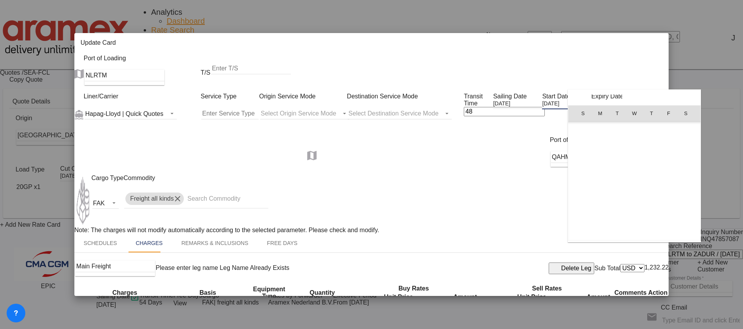
scroll to position [180310, 0]
click at [633, 234] on span "1" at bounding box center [634, 233] width 16 height 16
type input "[DATE]"
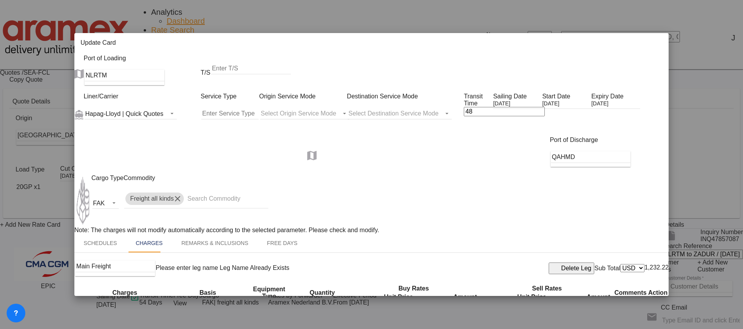
click at [505, 168] on div "Port of Discharge QAHMD" at bounding box center [371, 156] width 594 height 38
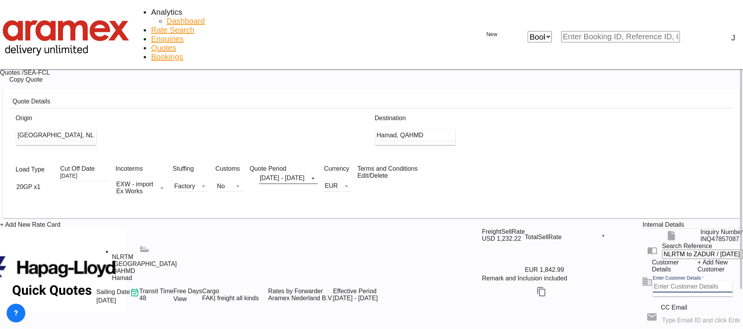
click at [653, 286] on input "Enter Customer Details" at bounding box center [692, 287] width 79 height 12
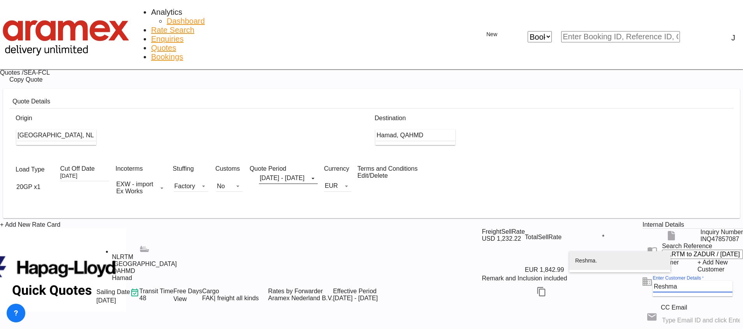
click at [599, 259] on div "Reshma . reshma @[DOMAIN_NAME] | Aramex Doha" at bounding box center [620, 269] width 90 height 37
type input "Aramex Doha, Reshma ., [EMAIL_ADDRESS][DOMAIN_NAME]"
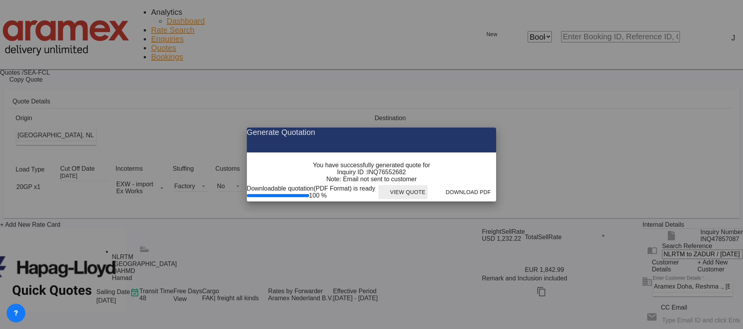
click at [428, 199] on button "View Quote" at bounding box center [402, 192] width 49 height 14
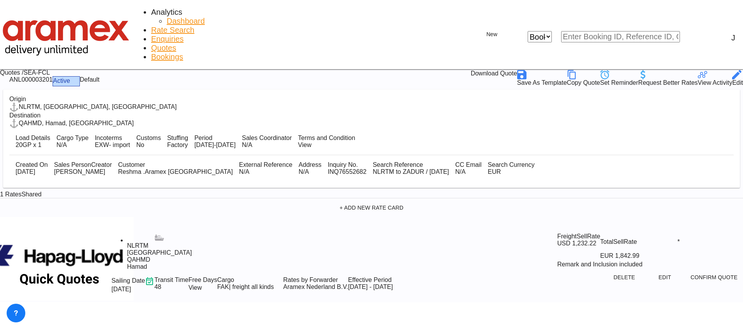
click at [517, 70] on div "Download Quote" at bounding box center [494, 74] width 46 height 9
click at [647, 271] on button "Edit" at bounding box center [664, 278] width 34 height 14
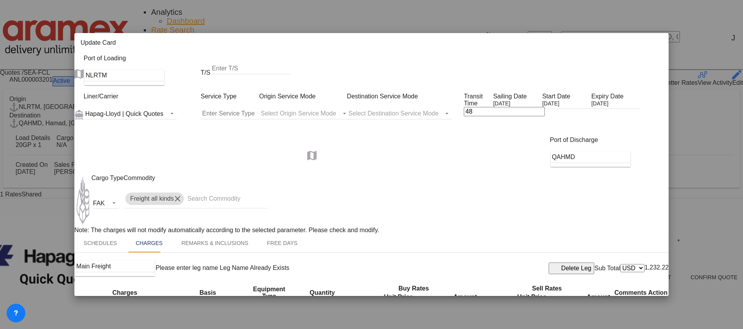
scroll to position [0, 47]
drag, startPoint x: 163, startPoint y: 102, endPoint x: 220, endPoint y: 102, distance: 56.8
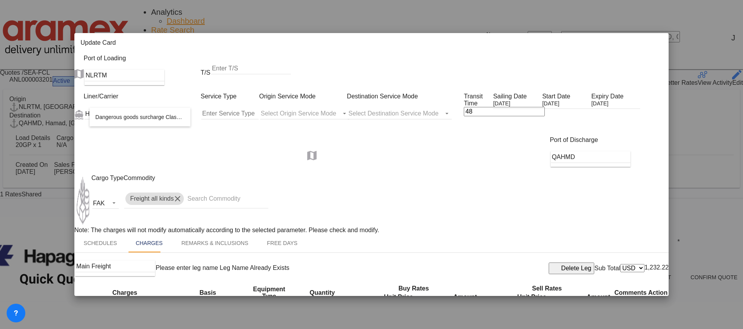
scroll to position [0, 40]
type input "Dangerous goods surcharge Class 2.1 x 2 UN , 200 USD /UN"
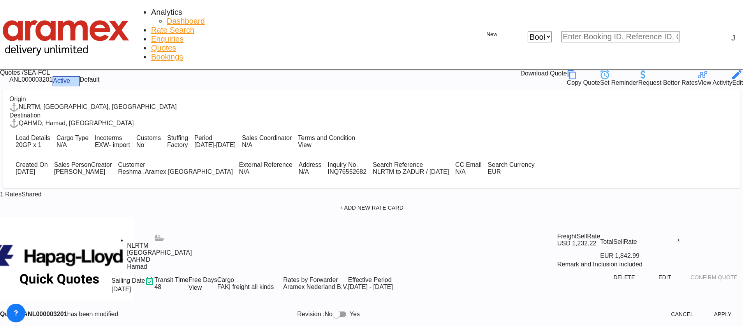
click at [705, 308] on button "Apply" at bounding box center [722, 315] width 34 height 14
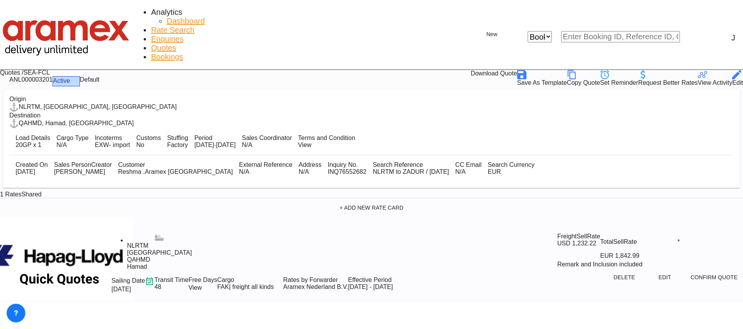
click at [517, 70] on div "Download Quote" at bounding box center [494, 74] width 46 height 9
click at [647, 271] on button "Edit" at bounding box center [664, 278] width 34 height 14
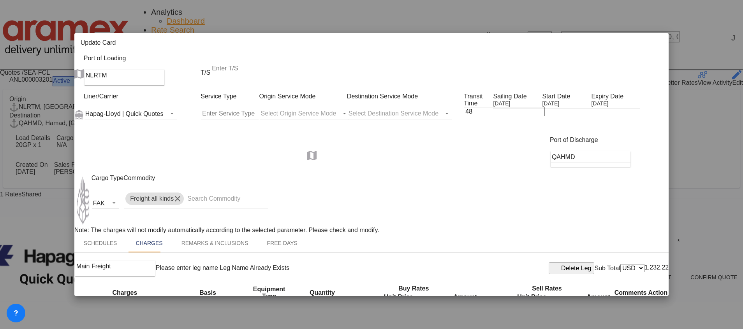
scroll to position [234, 0]
select select "string:USD"
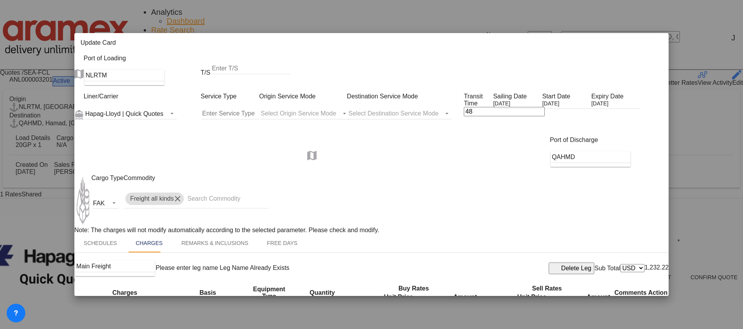
select select "string:USD"
drag, startPoint x: 176, startPoint y: 104, endPoint x: 246, endPoint y: 104, distance: 70.8
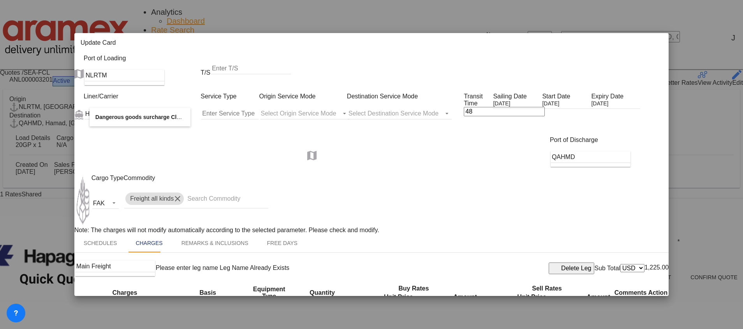
drag, startPoint x: 164, startPoint y: 103, endPoint x: 214, endPoint y: 99, distance: 49.6
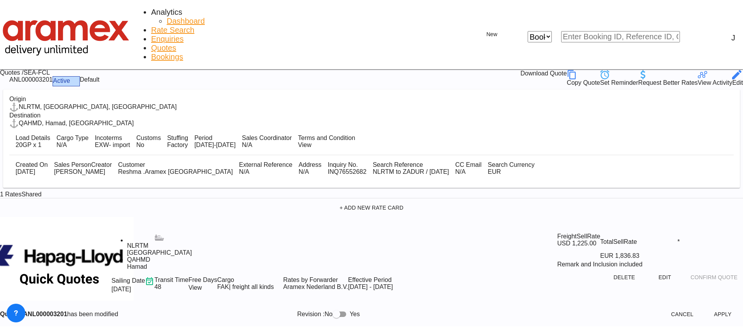
click at [705, 308] on button "Apply" at bounding box center [722, 315] width 34 height 14
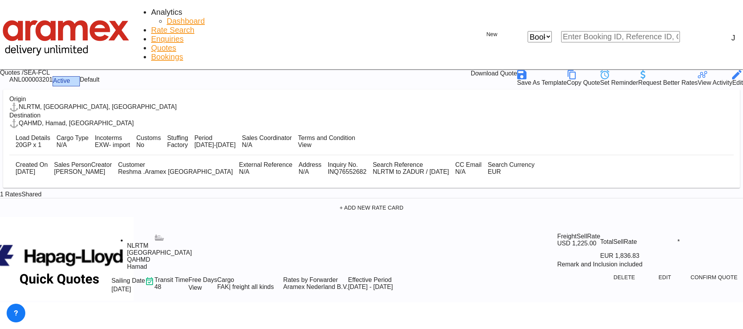
click at [517, 70] on div "Download Quote" at bounding box center [494, 74] width 46 height 9
click at [176, 44] on link "Quotes" at bounding box center [163, 48] width 25 height 9
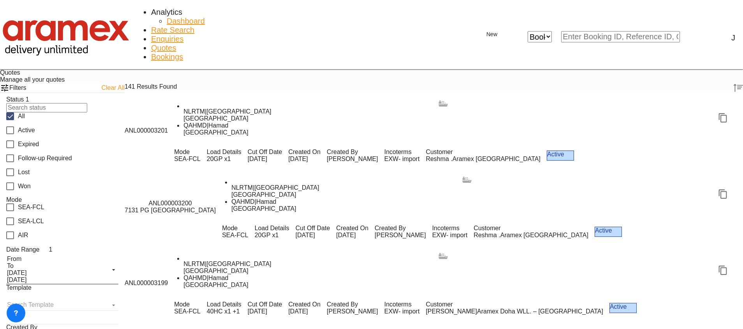
click at [473, 225] on span "Customer" at bounding box center [530, 228] width 115 height 7
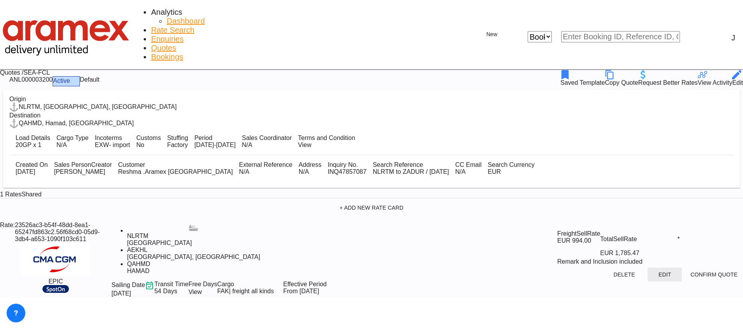
click at [647, 268] on button "Edit" at bounding box center [664, 275] width 34 height 14
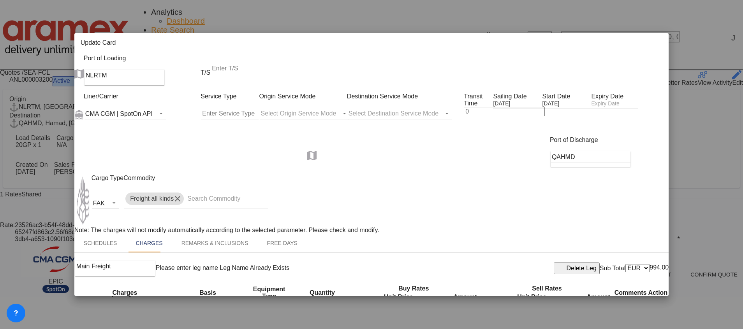
scroll to position [175, 0]
click at [625, 264] on select "AED AFN ALL AMD ANG AOA ARS AUD AWG AZN BAM BBD BDT BGN BHD BIF BMD BND BOB BRL…" at bounding box center [637, 268] width 24 height 8
select select "string:USD"
click at [625, 264] on select "AED AFN ALL AMD ANG AOA ARS AUD AWG AZN BAM BBD BDT BGN BHD BIF BMD BND BOB BRL…" at bounding box center [637, 268] width 24 height 8
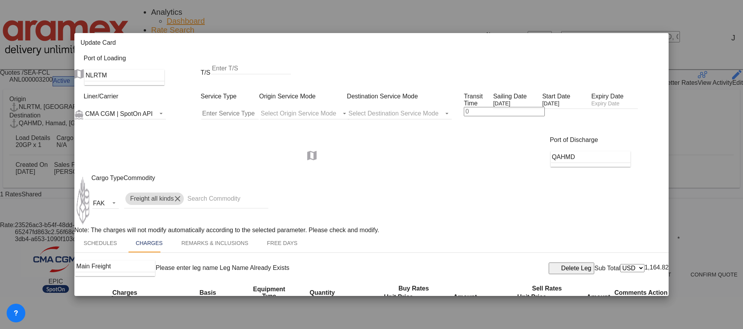
select select "string:USD"
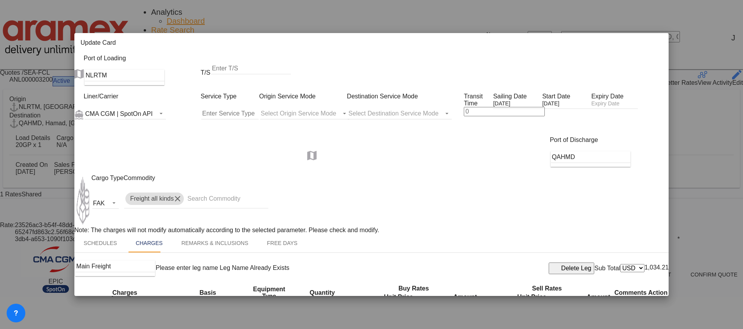
select select "string:USD"
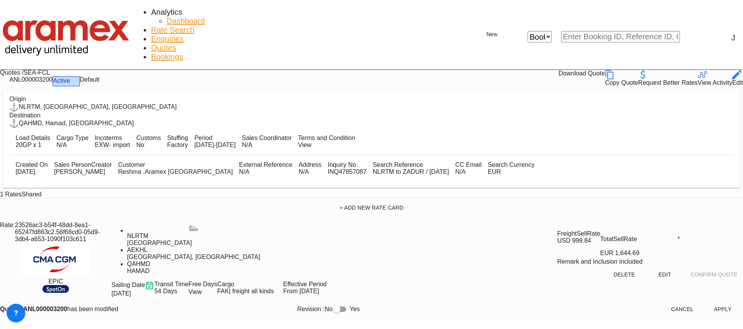
click at [705, 302] on button "Apply" at bounding box center [722, 309] width 34 height 14
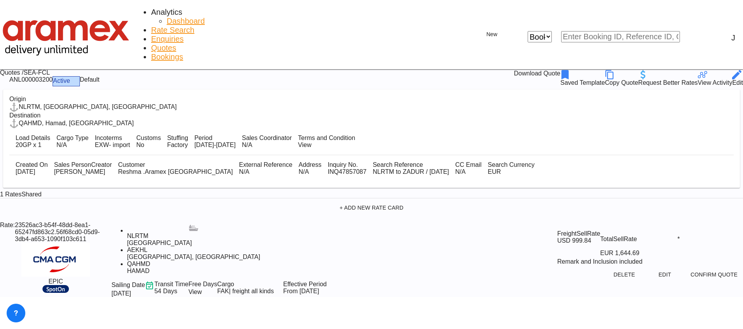
click at [560, 70] on div "Download Quote" at bounding box center [537, 74] width 46 height 9
click at [176, 44] on span "Quotes" at bounding box center [163, 48] width 25 height 9
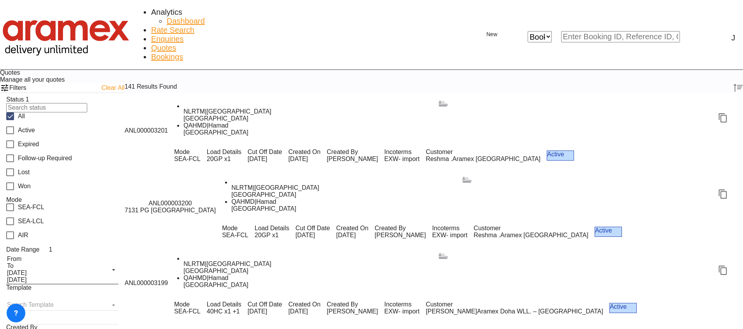
scroll to position [1454, 0]
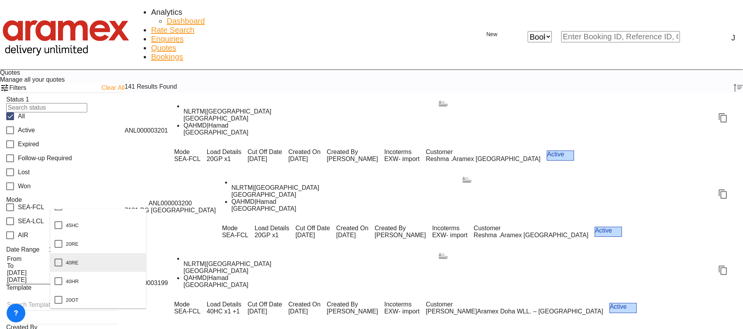
click at [55, 267] on div at bounding box center [58, 263] width 8 height 8
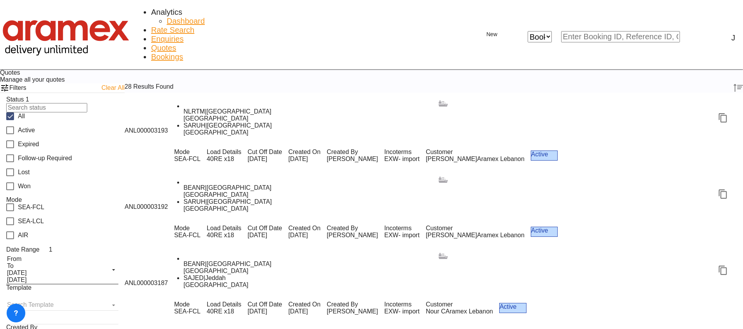
scroll to position [525, 0]
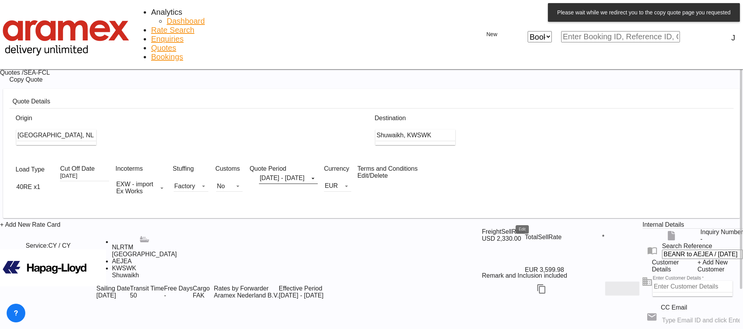
click at [617, 284] on md-icon "Edit" at bounding box center [621, 288] width 9 height 9
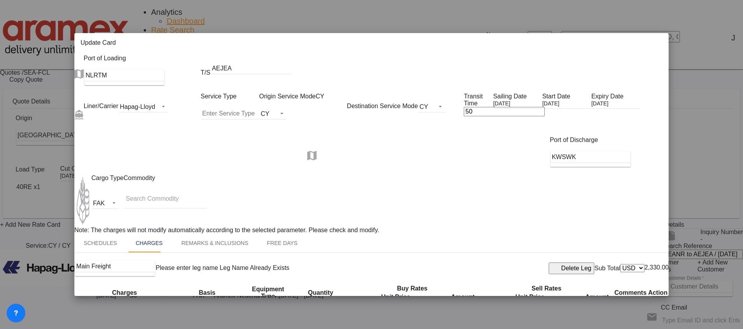
scroll to position [525, 0]
drag, startPoint x: 381, startPoint y: 195, endPoint x: 341, endPoint y: 196, distance: 40.9
paste input "1,20"
type input "872"
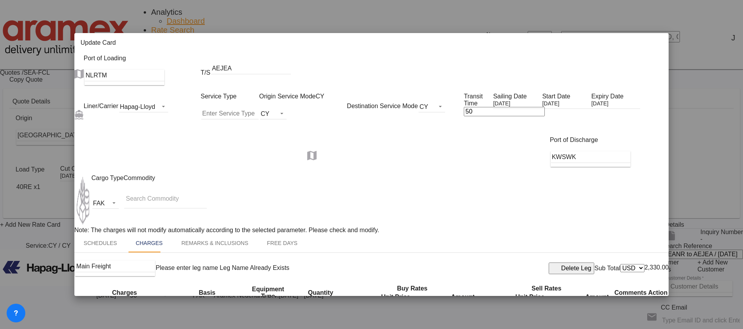
drag, startPoint x: 377, startPoint y: 219, endPoint x: 344, endPoint y: 219, distance: 33.5
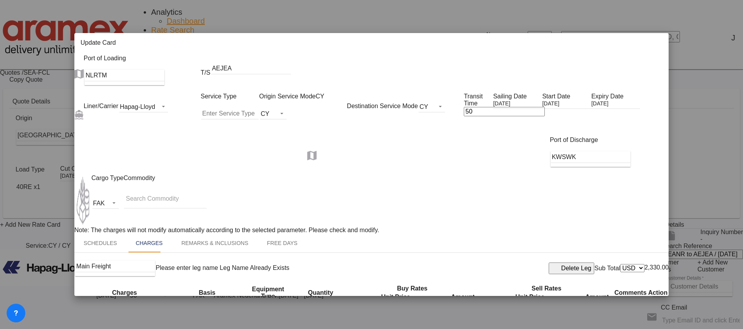
type input "125"
paste input "25"
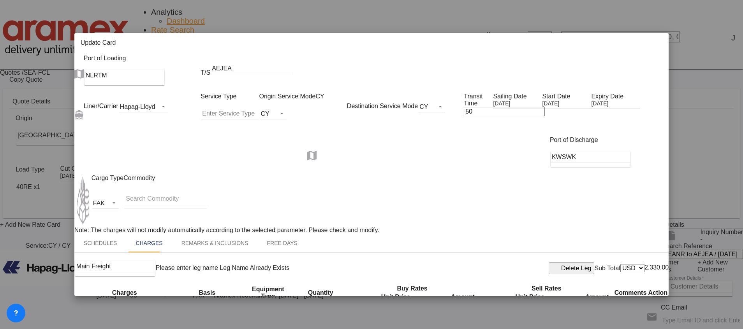
type input "125"
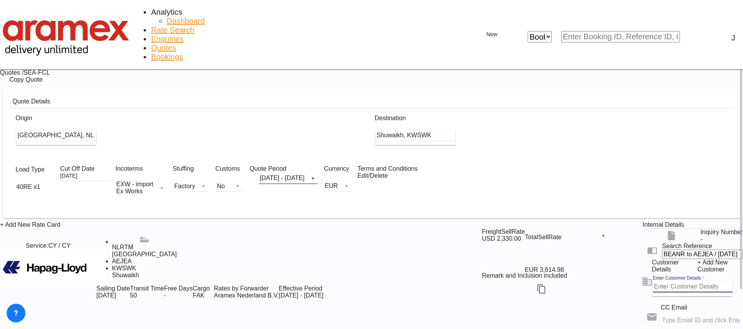
click at [653, 281] on input "Enter Customer Details" at bounding box center [692, 287] width 79 height 12
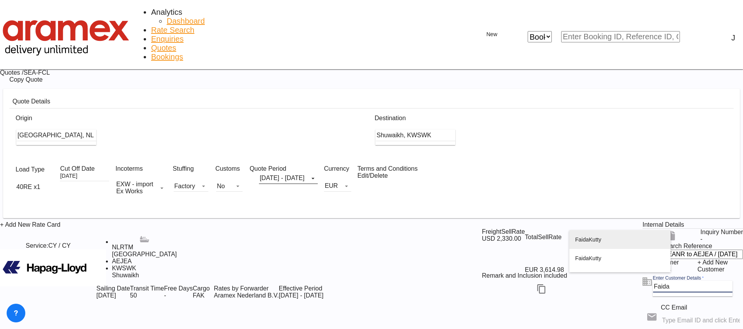
click at [620, 245] on div "[PERSON_NAME] faida @[DOMAIN_NAME] | Aramex KWI" at bounding box center [620, 248] width 90 height 37
type input "Aramex KWI, [PERSON_NAME], [EMAIL_ADDRESS][DOMAIN_NAME]"
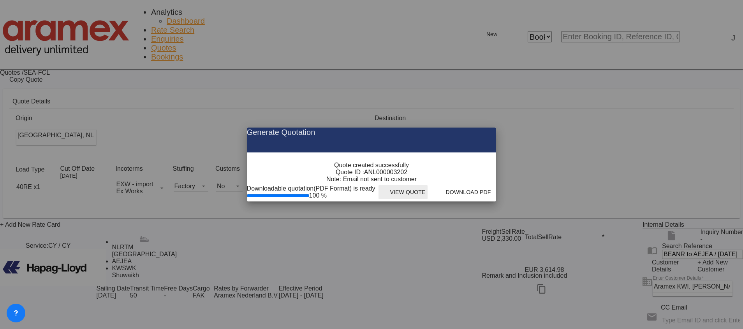
click at [428, 199] on button "View Quote" at bounding box center [402, 192] width 49 height 14
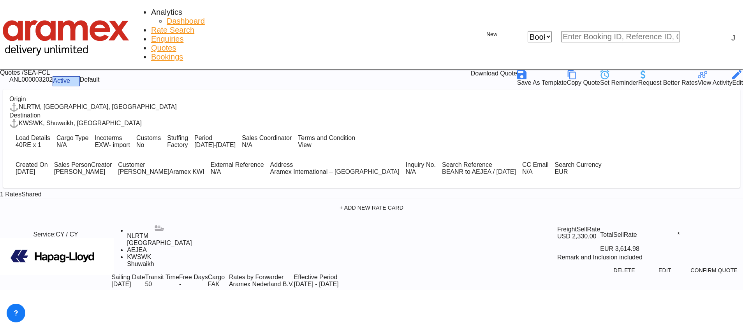
click at [517, 70] on div "Download Quote" at bounding box center [494, 74] width 46 height 9
click at [647, 264] on button "Edit" at bounding box center [664, 271] width 34 height 14
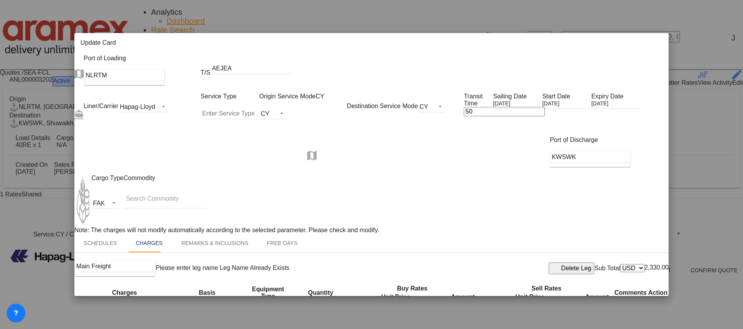
drag, startPoint x: 474, startPoint y: 93, endPoint x: 438, endPoint y: 95, distance: 35.5
click at [438, 95] on div "Liner/Carrier Hapag-[PERSON_NAME] Atlantic Container Line (ACL) [PERSON_NAME] T…" at bounding box center [376, 115] width 585 height 44
type input "49"
click at [518, 100] on input "[DATE]" at bounding box center [517, 104] width 49 height 8
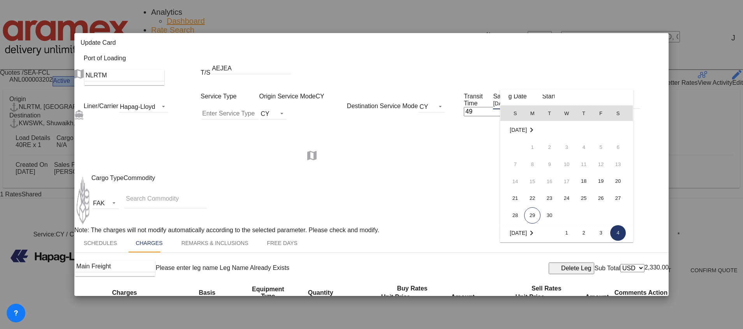
scroll to position [103, 0]
click at [615, 146] on span "11" at bounding box center [618, 147] width 16 height 16
type input "[DATE]"
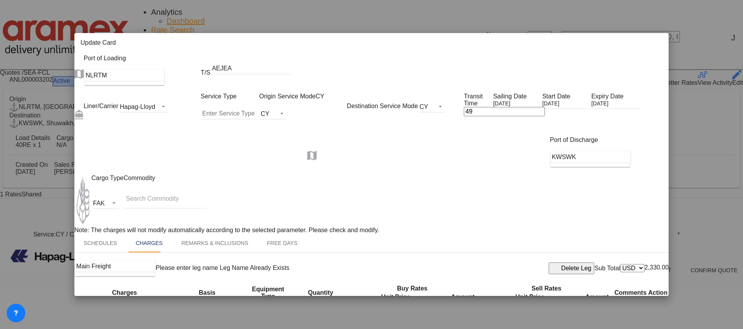
click at [529, 150] on div "Port of Discharge KWSWK" at bounding box center [371, 156] width 594 height 38
click at [589, 100] on div "[DATE]" at bounding box center [566, 104] width 49 height 9
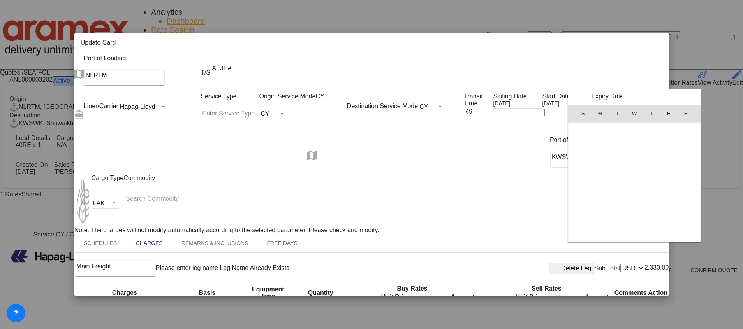
scroll to position [180310, 0]
click at [603, 217] on span "29" at bounding box center [600, 215] width 16 height 16
type input "[DATE]"
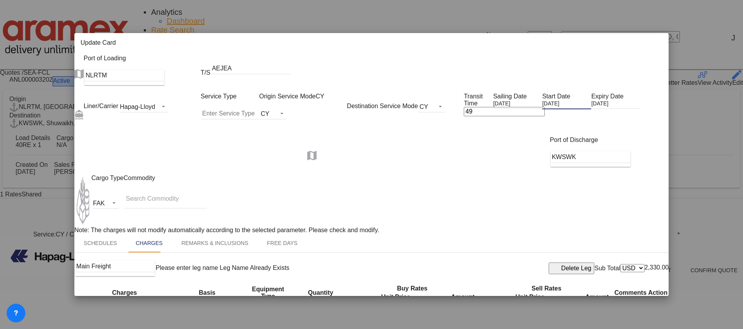
click at [590, 100] on input "[DATE]" at bounding box center [566, 104] width 49 height 8
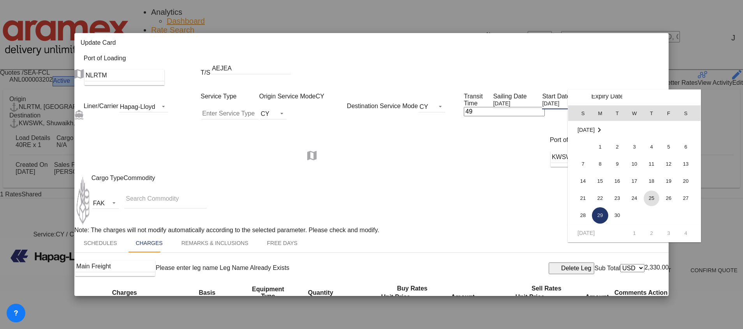
scroll to position [180312, 0]
drag, startPoint x: 324, startPoint y: 166, endPoint x: 127, endPoint y: 142, distance: 198.7
click at [323, 166] on div at bounding box center [371, 164] width 743 height 329
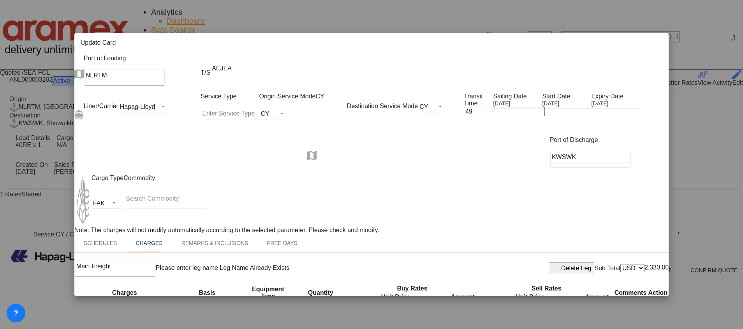
click at [591, 109] on input "[DATE]" at bounding box center [615, 104] width 49 height 8
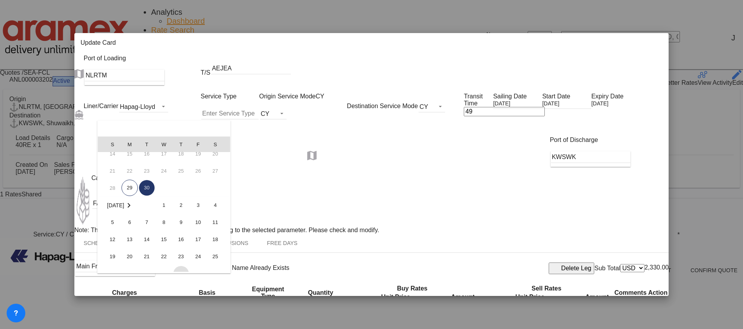
scroll to position [58, 0]
click at [166, 242] on span "15" at bounding box center [164, 240] width 16 height 16
type input "[DATE]"
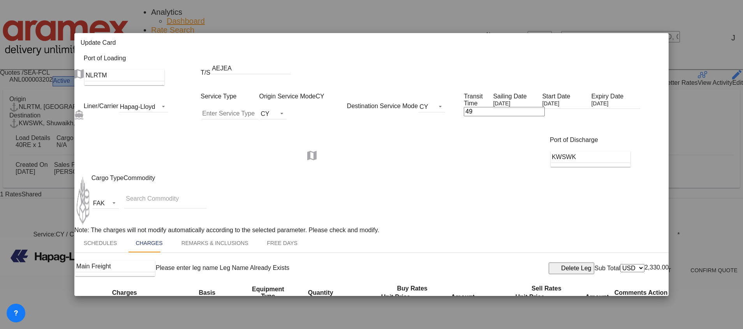
click at [457, 188] on div "Cargo Type FAK FAK GCR GDSM General Cargo Hazardous Cargo Ambient Foodstuff Chi…" at bounding box center [379, 201] width 577 height 52
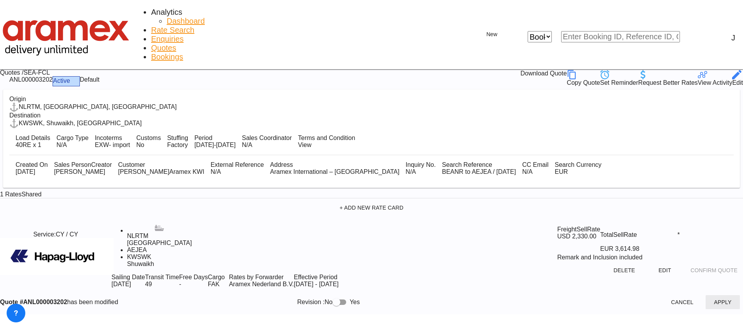
click at [705, 301] on button "Apply" at bounding box center [722, 302] width 34 height 14
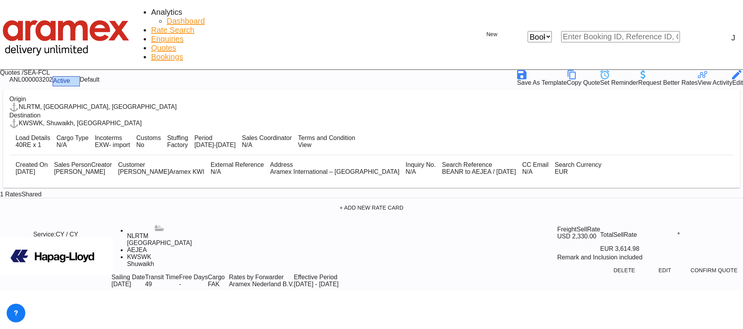
click at [732, 70] on md-icon at bounding box center [736, 74] width 9 height 9
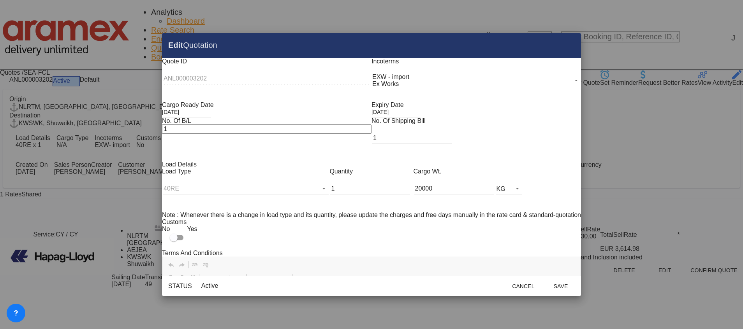
scroll to position [0, 0]
click at [543, 284] on button "Save" at bounding box center [560, 286] width 34 height 14
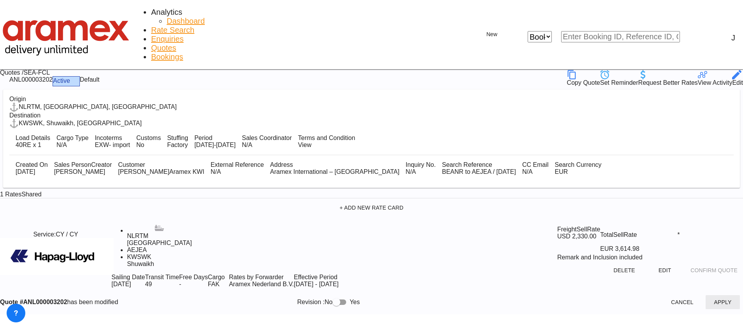
click at [705, 297] on button "Apply" at bounding box center [722, 302] width 34 height 14
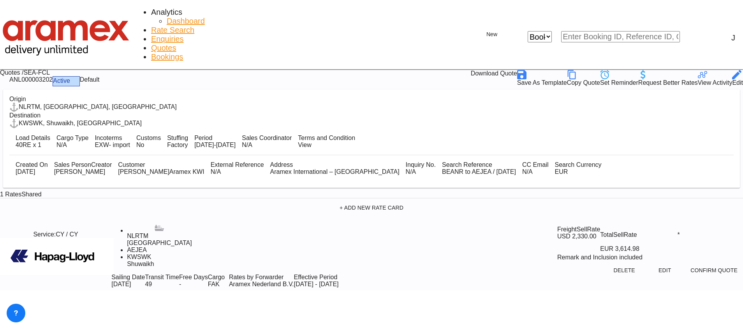
click at [517, 70] on div "Download Quote" at bounding box center [494, 74] width 46 height 9
